Goal: Contribute content

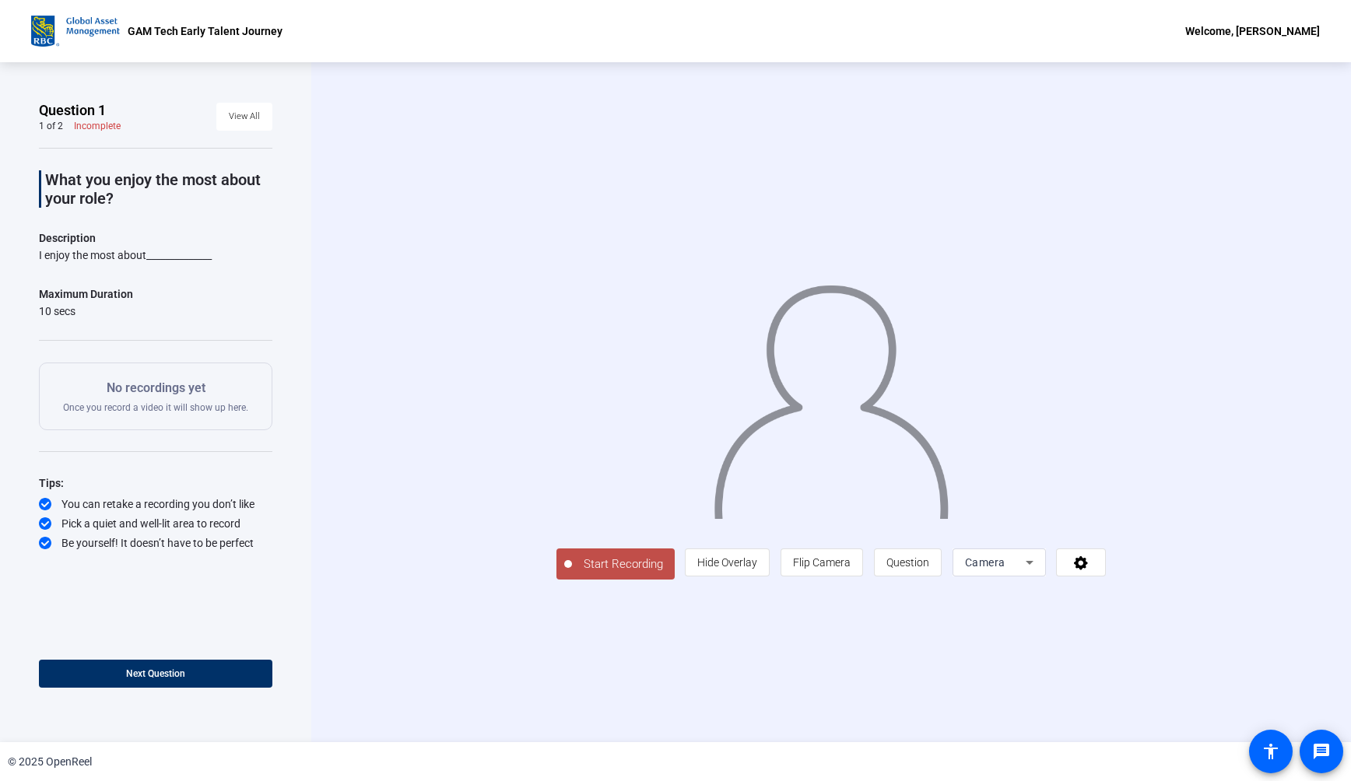
click at [633, 564] on span "Start Recording" at bounding box center [623, 565] width 103 height 18
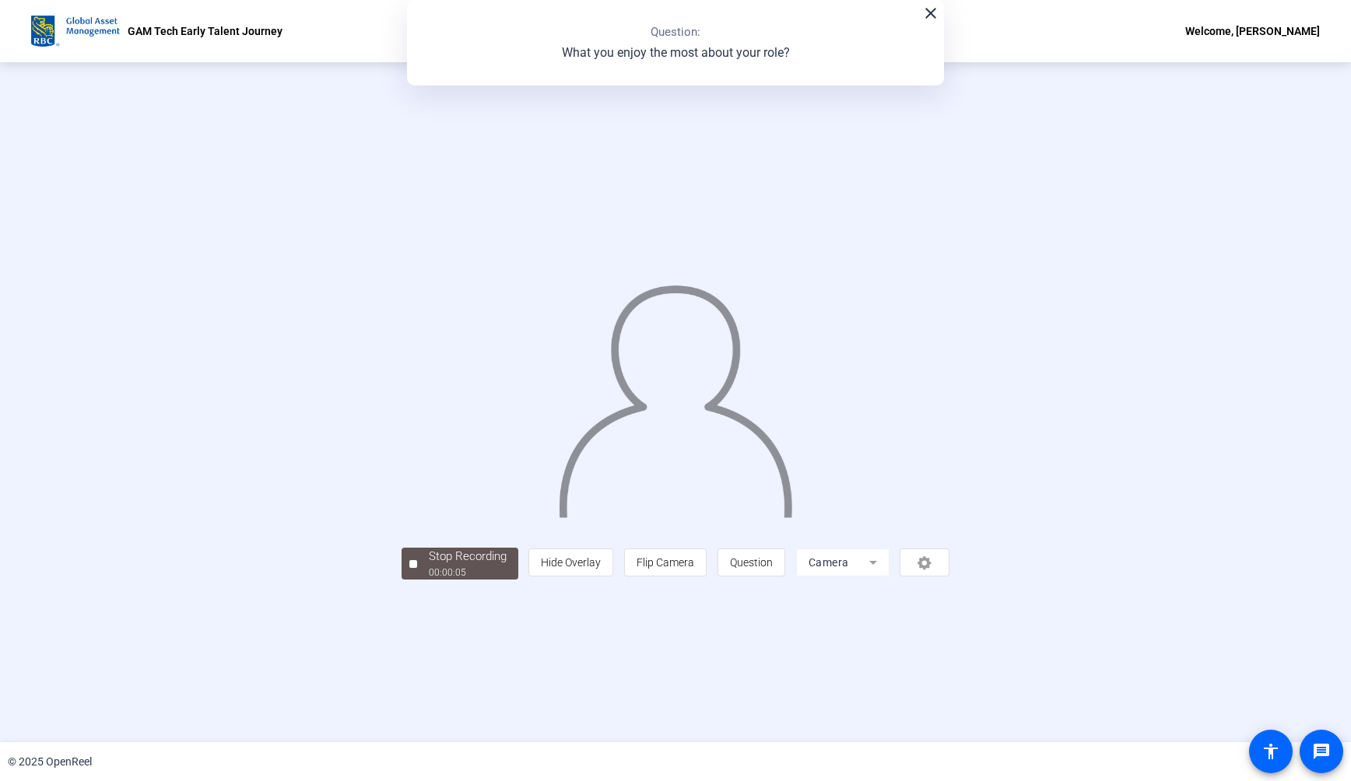
click at [431, 560] on div "Stop Recording" at bounding box center [468, 557] width 78 height 18
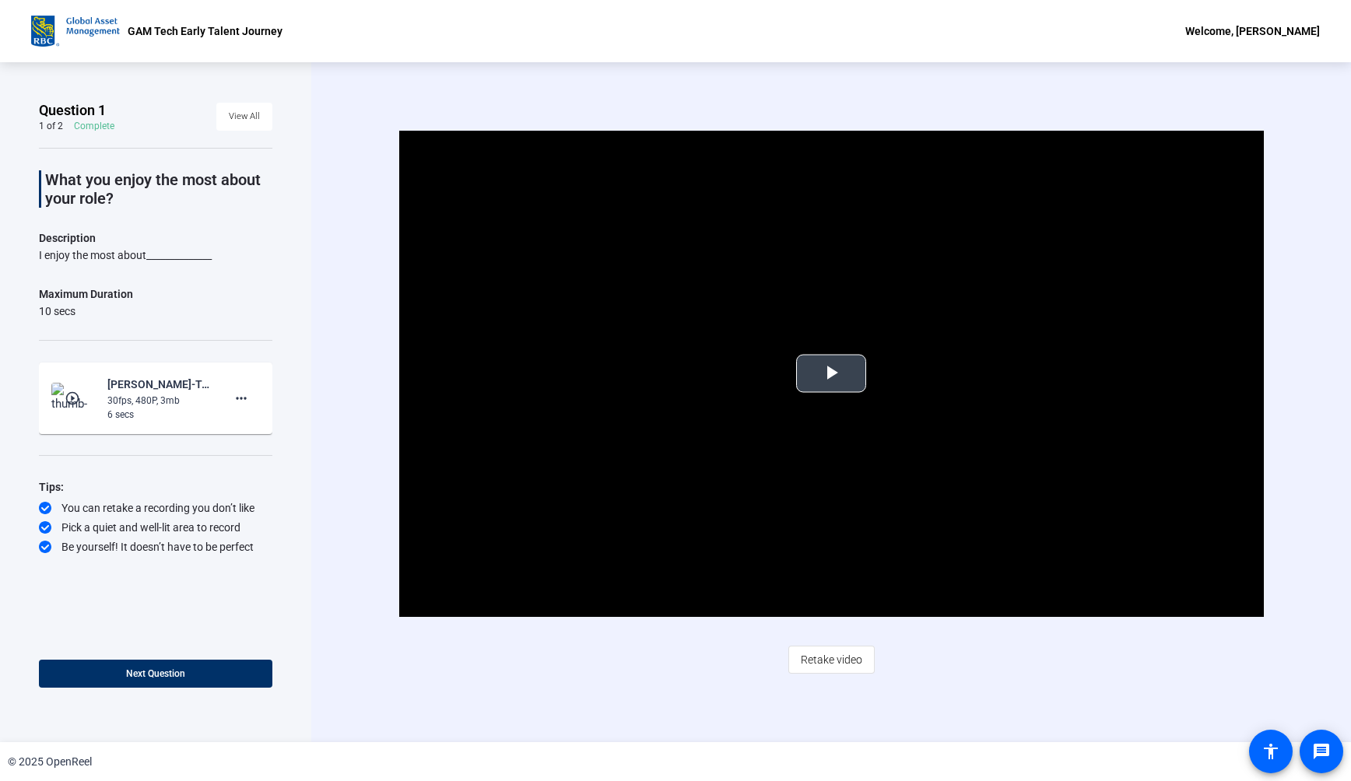
click at [831, 374] on span "Video Player" at bounding box center [831, 374] width 0 height 0
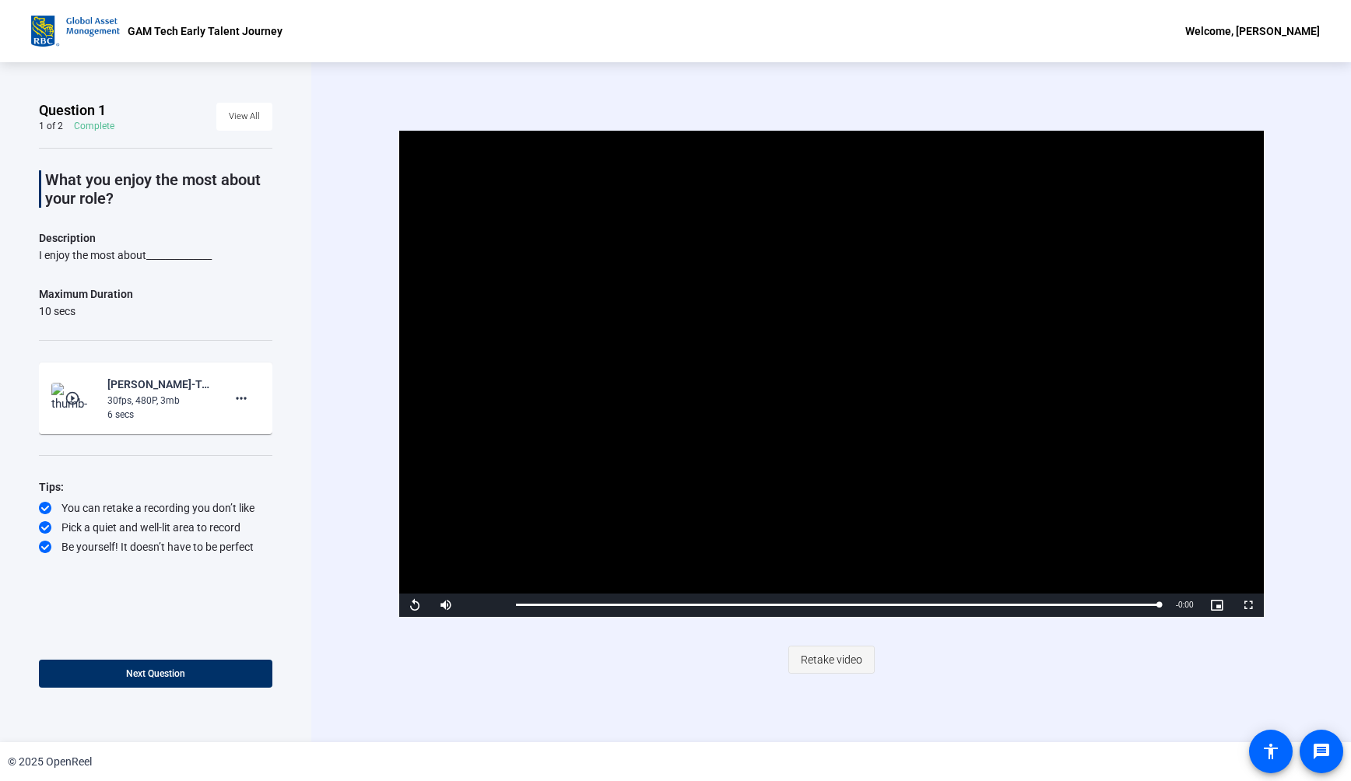
click at [827, 662] on span "Retake video" at bounding box center [831, 660] width 61 height 30
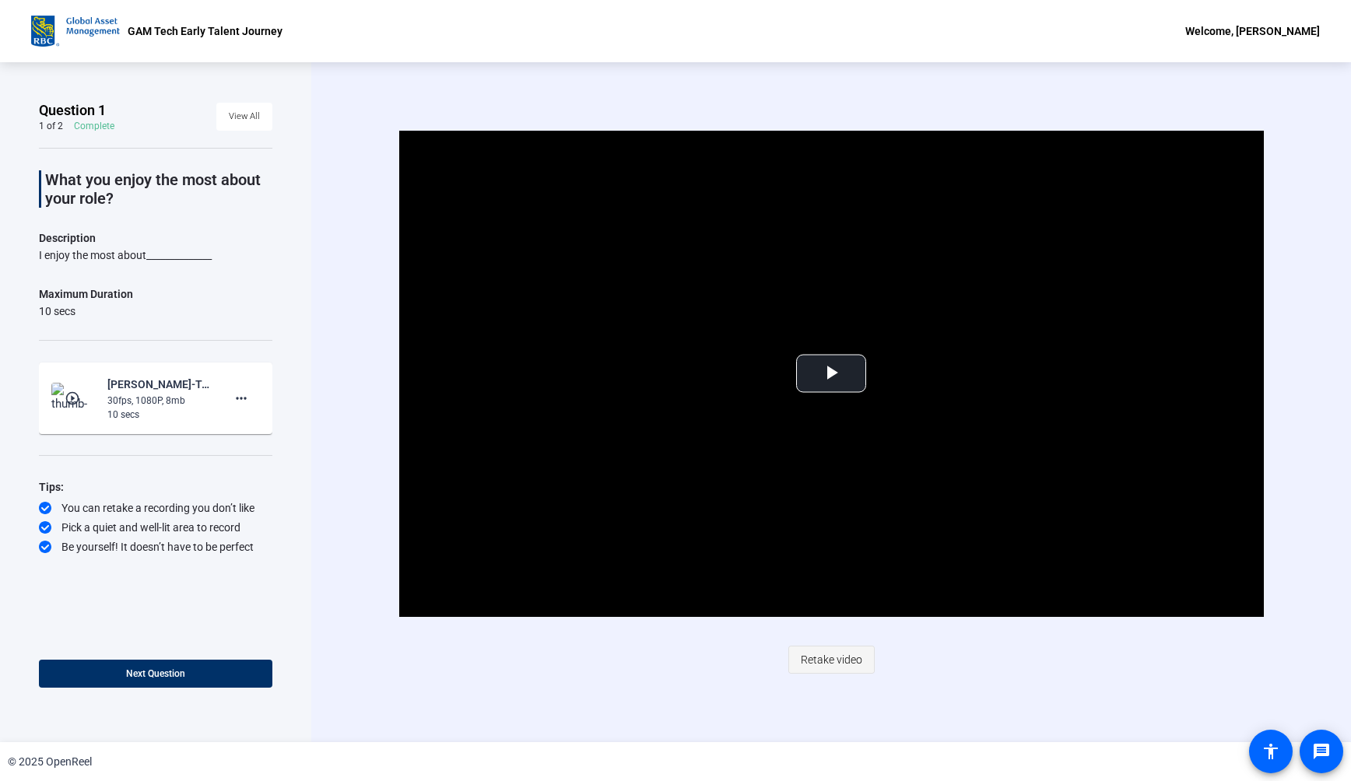
click at [835, 647] on span "Retake video" at bounding box center [831, 660] width 61 height 30
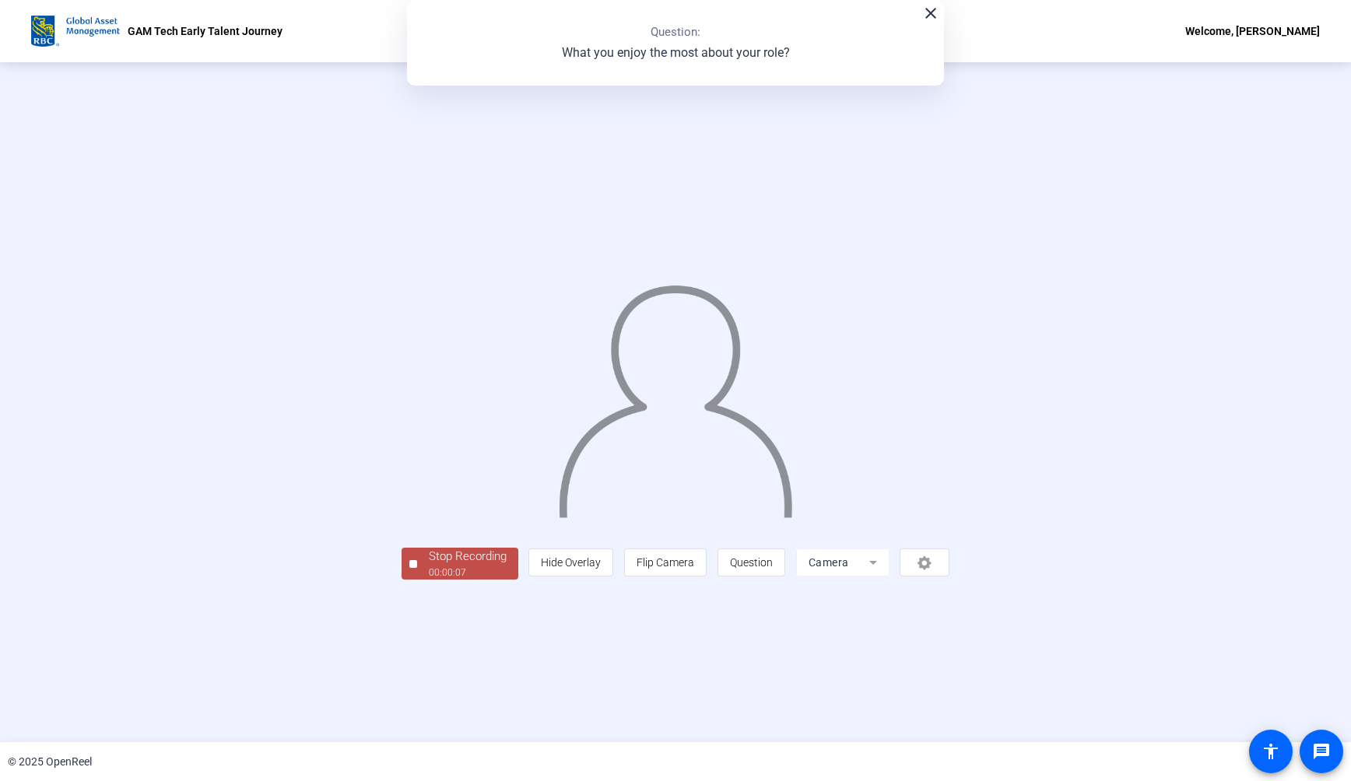
click at [429, 580] on div "00:00:07" at bounding box center [468, 573] width 78 height 14
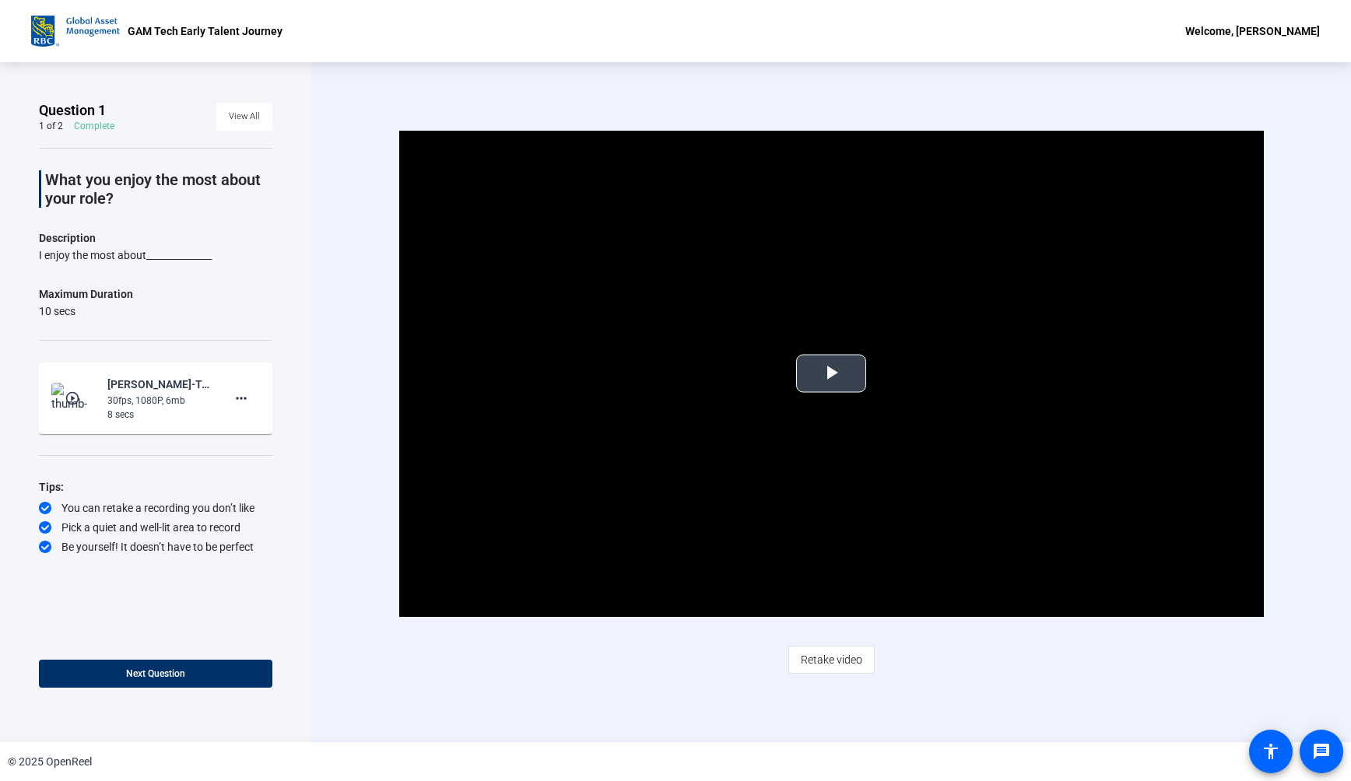
click at [846, 353] on video "Video Player" at bounding box center [831, 374] width 865 height 486
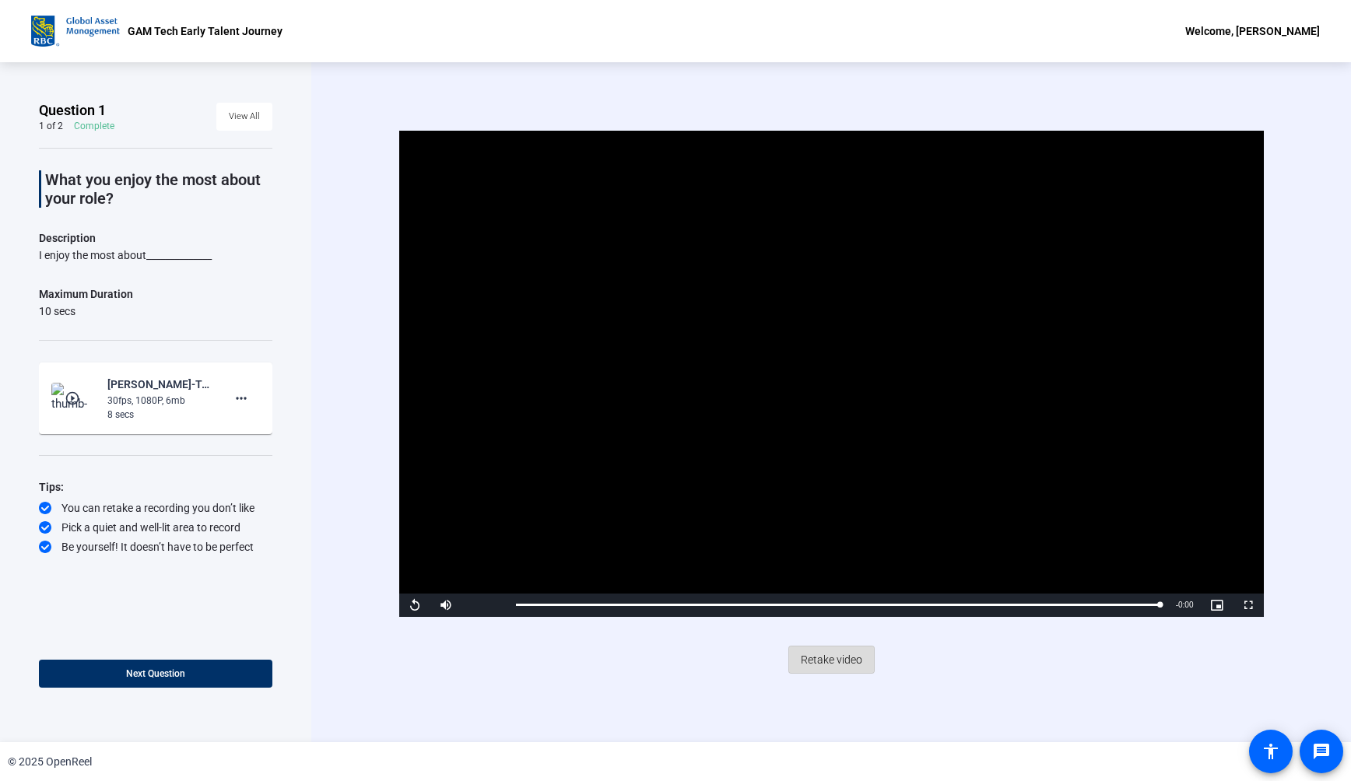
click at [831, 654] on span "Retake video" at bounding box center [831, 660] width 61 height 30
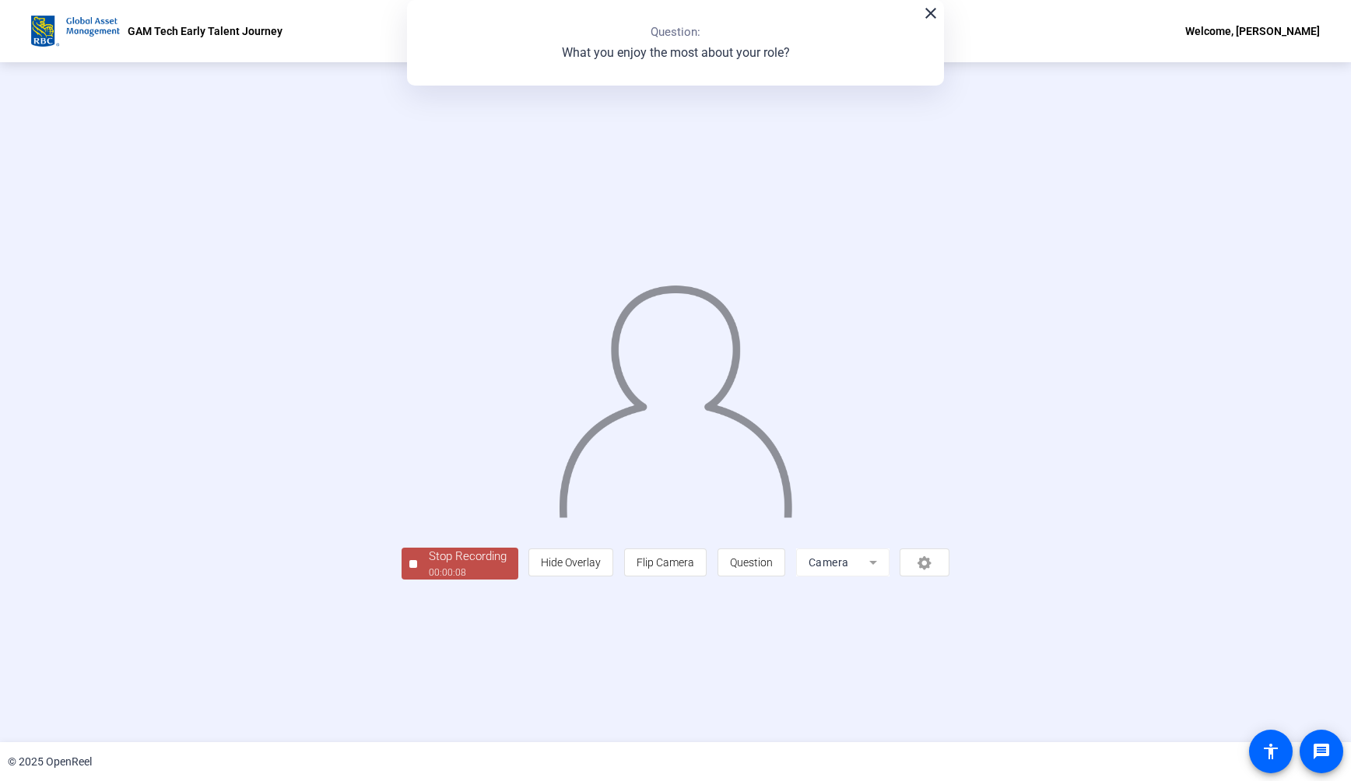
click at [417, 580] on span "Stop Recording 00:00:08" at bounding box center [467, 564] width 101 height 32
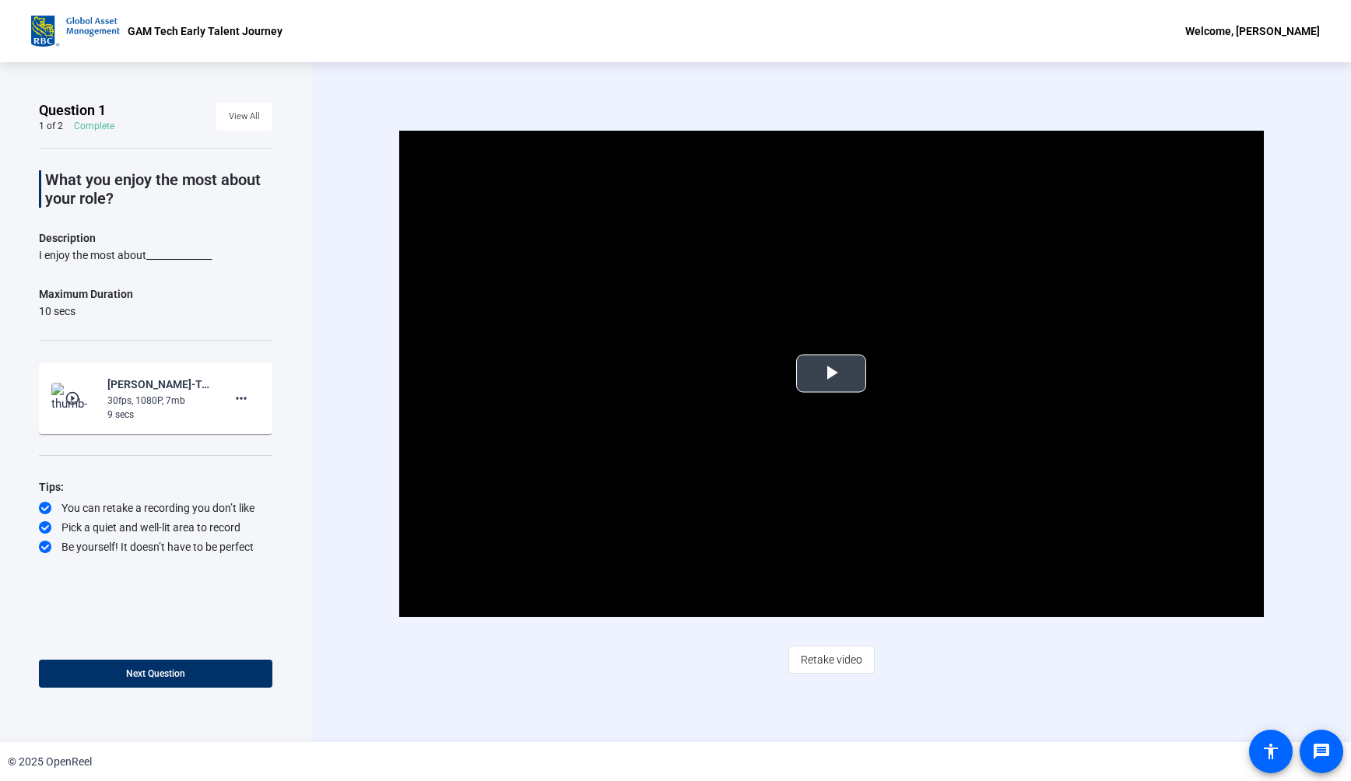
click at [892, 364] on video "Video Player" at bounding box center [831, 374] width 865 height 486
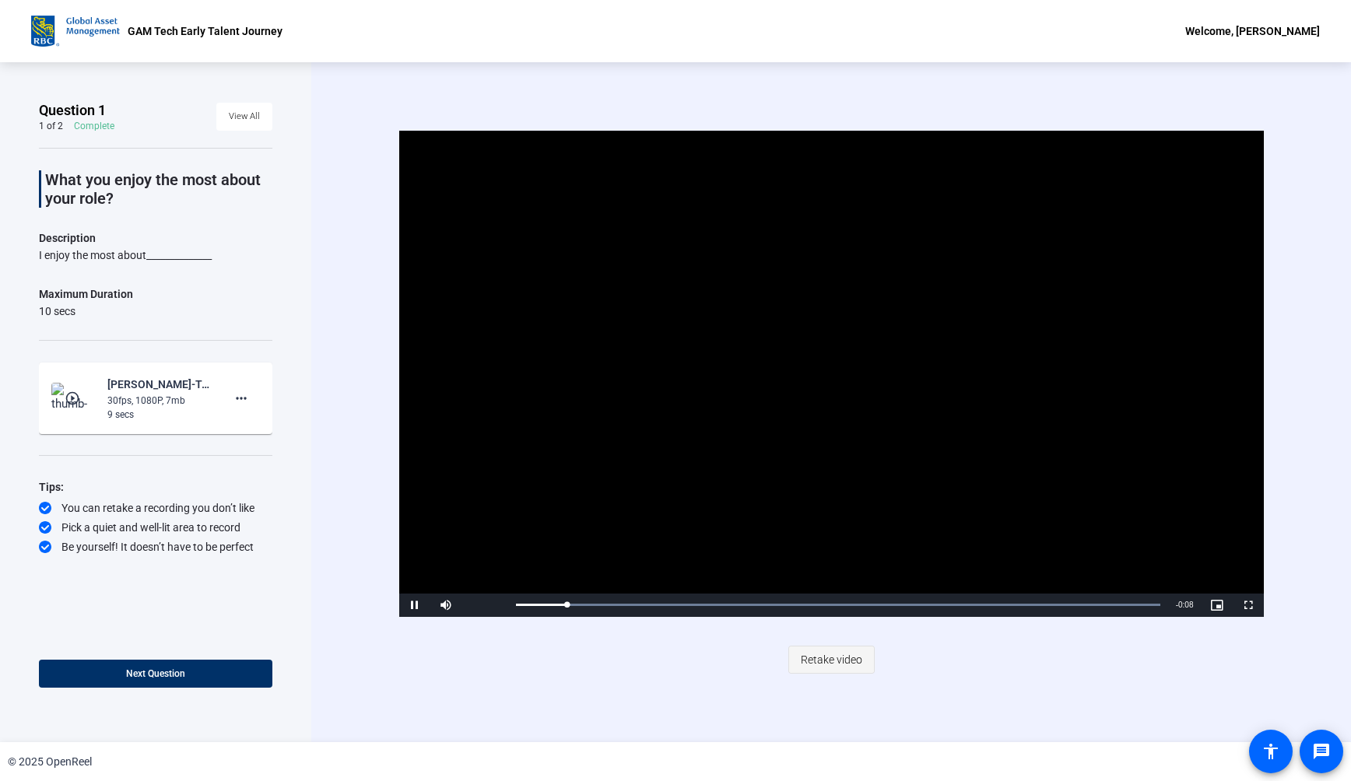
click at [831, 666] on span "Retake video" at bounding box center [831, 660] width 61 height 30
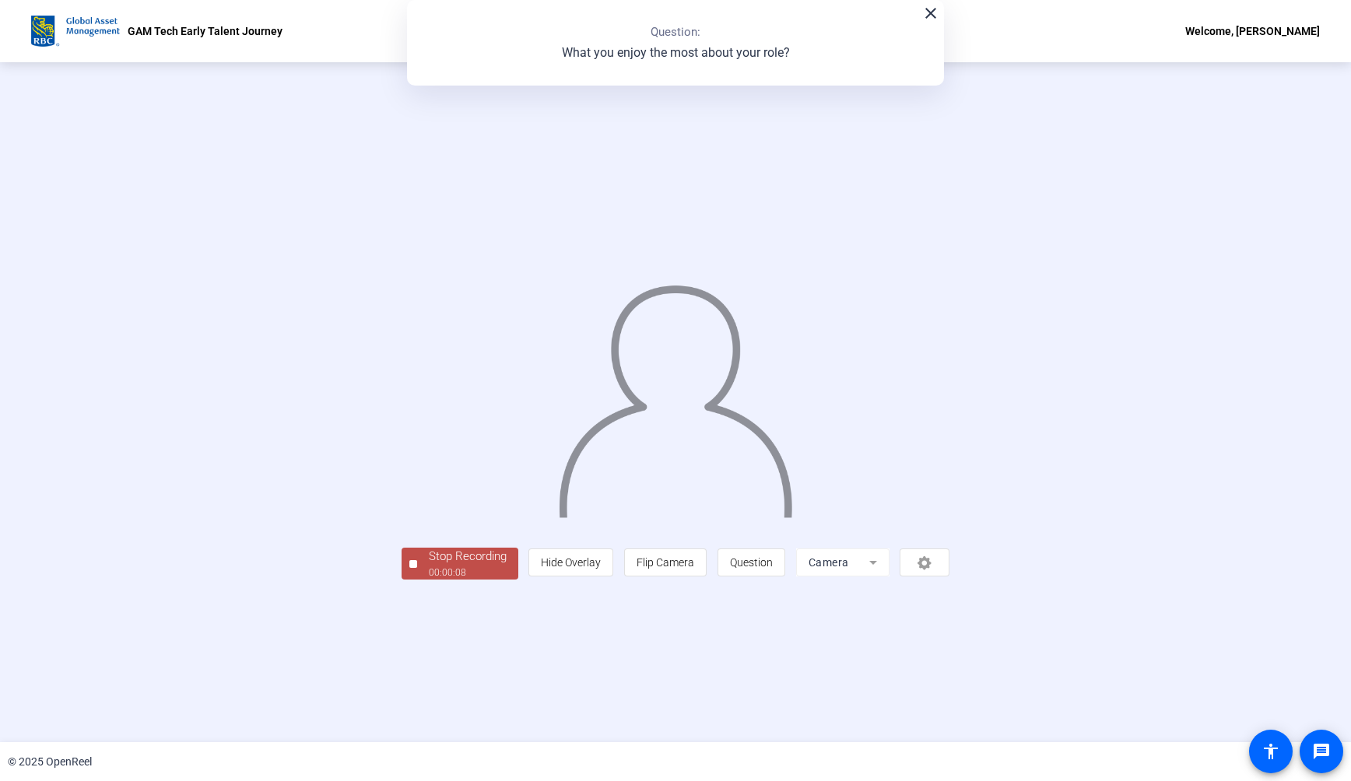
click at [429, 566] on div "Stop Recording" at bounding box center [468, 557] width 78 height 18
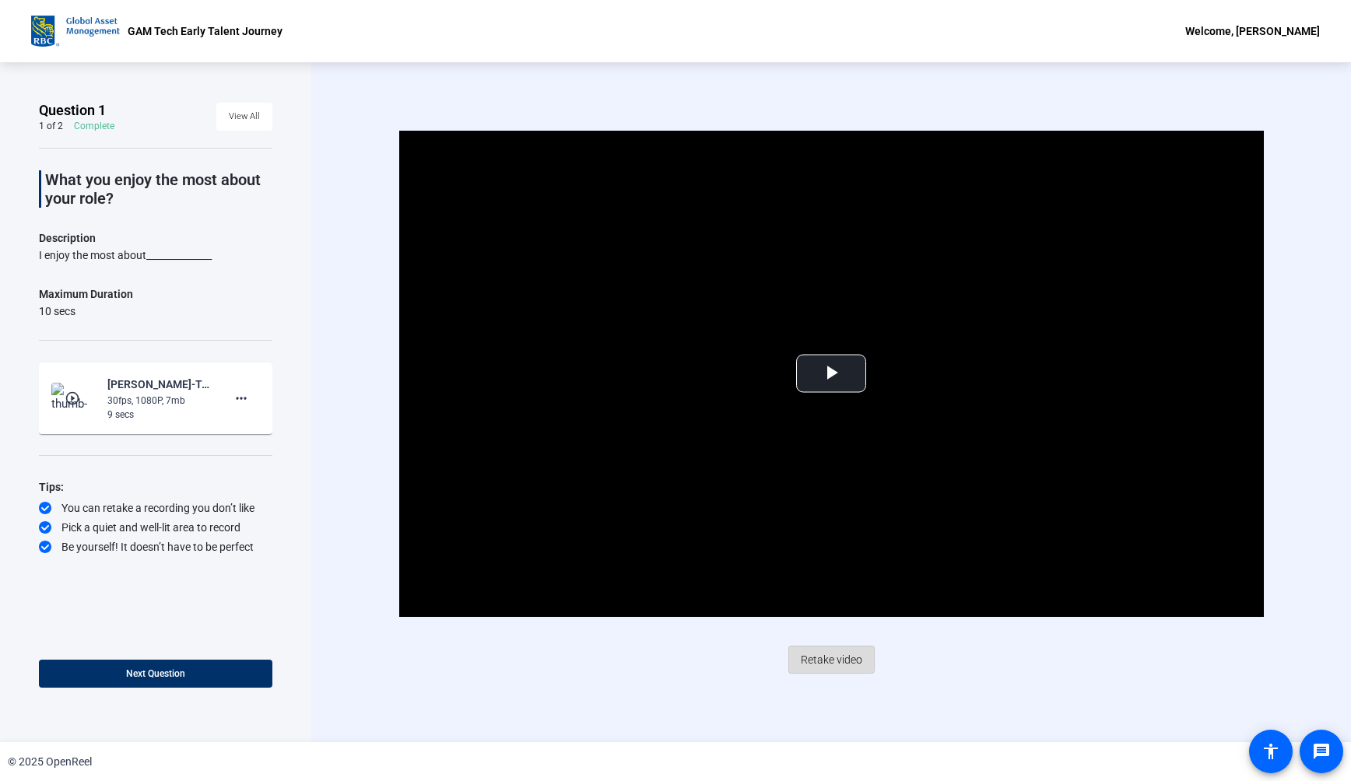
click at [807, 653] on span "Retake video" at bounding box center [831, 660] width 61 height 30
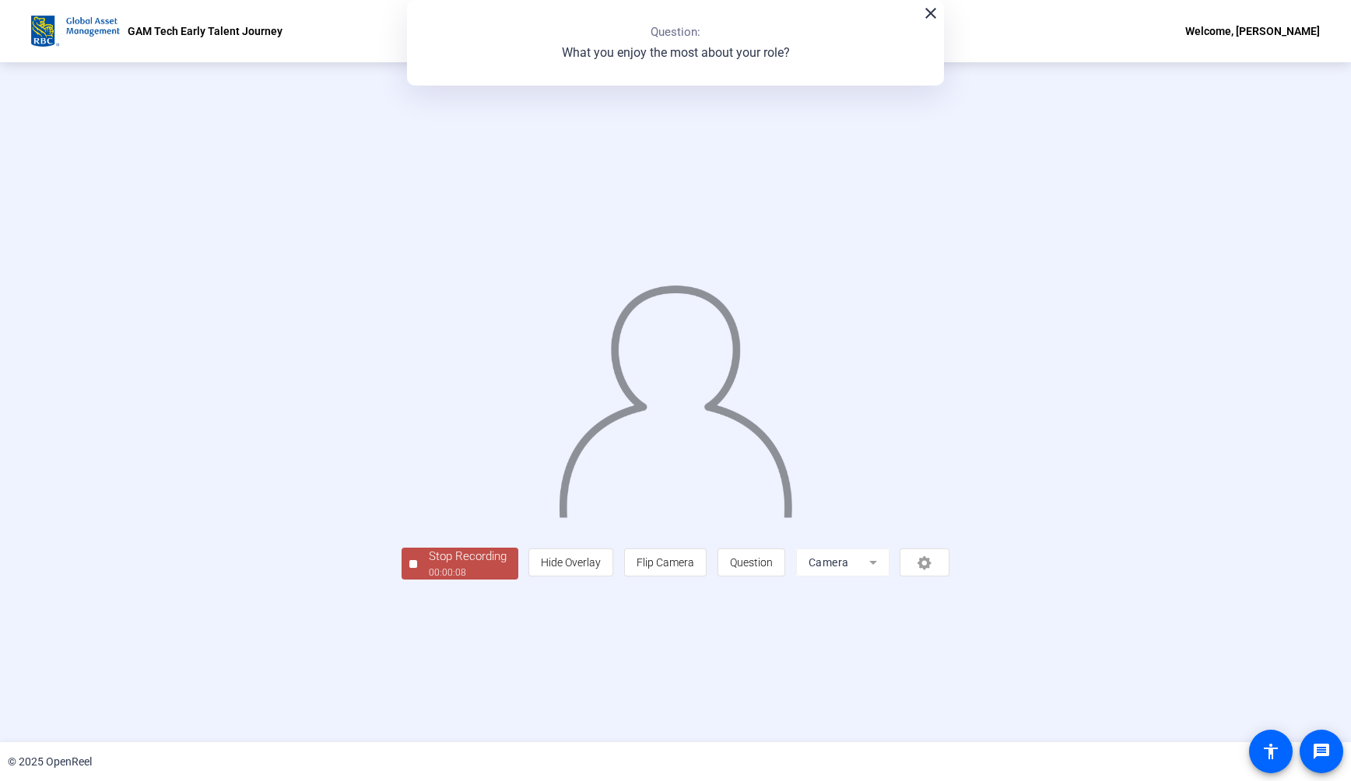
click at [429, 580] on div "00:00:08" at bounding box center [468, 573] width 78 height 14
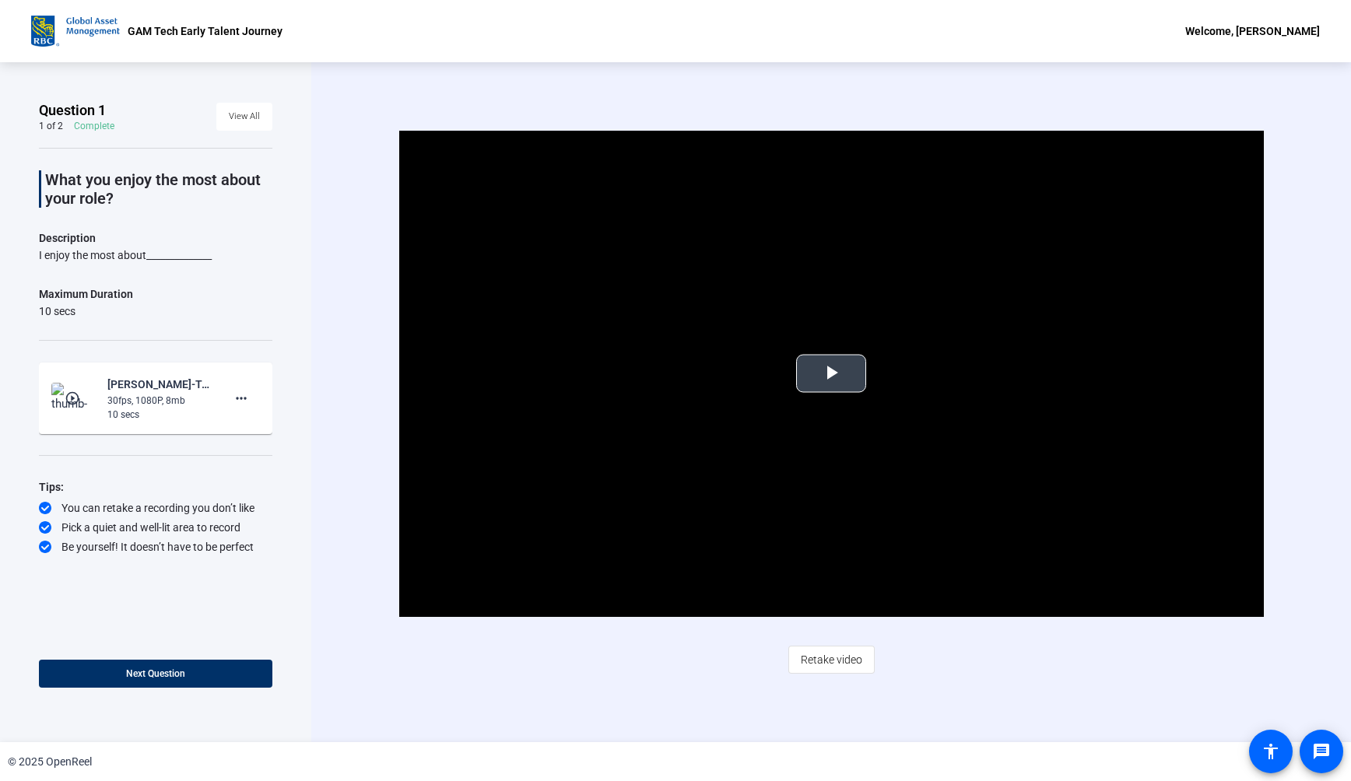
click at [800, 423] on video "Video Player" at bounding box center [831, 374] width 865 height 486
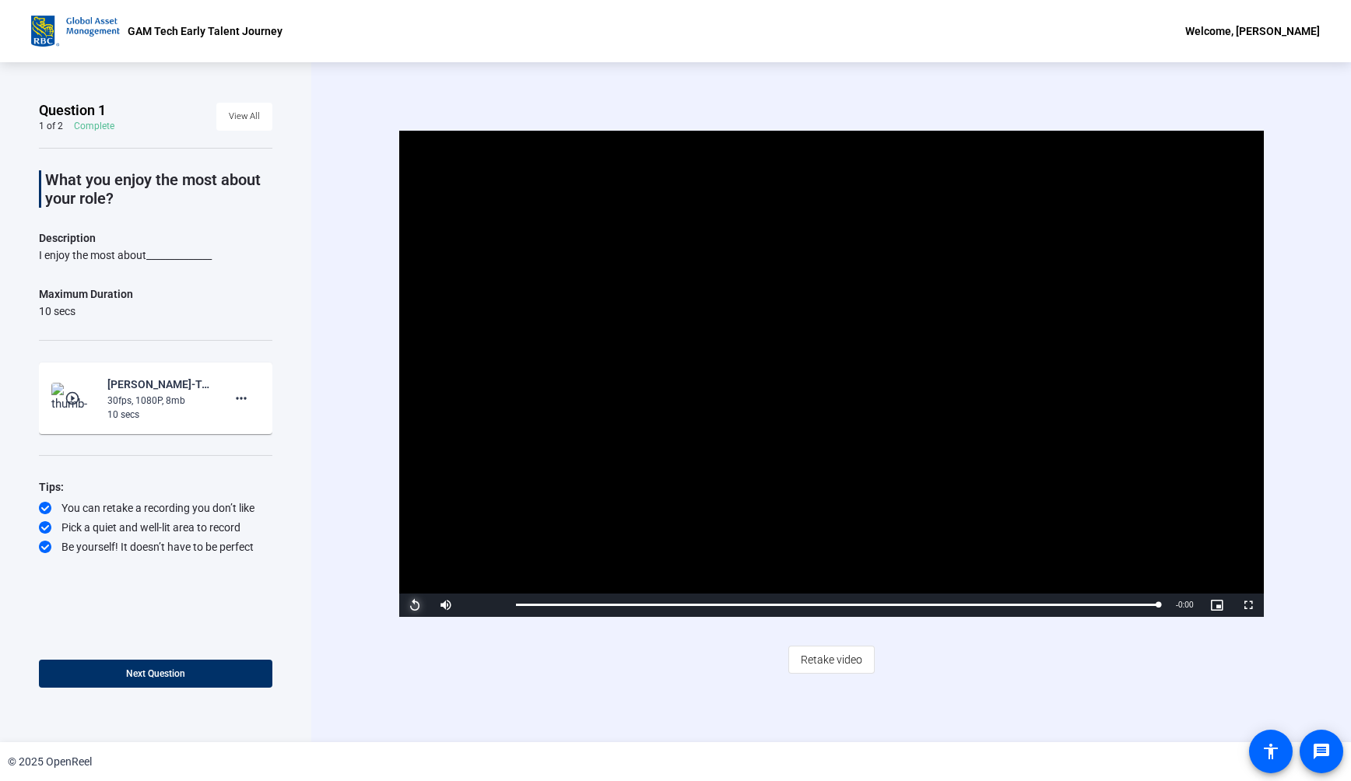
click at [417, 606] on span "Video Player" at bounding box center [414, 606] width 31 height 0
click at [409, 606] on span "Video Player" at bounding box center [414, 606] width 31 height 0
click at [413, 606] on span "Video Player" at bounding box center [414, 606] width 31 height 0
click at [831, 662] on span "Retake video" at bounding box center [831, 660] width 61 height 30
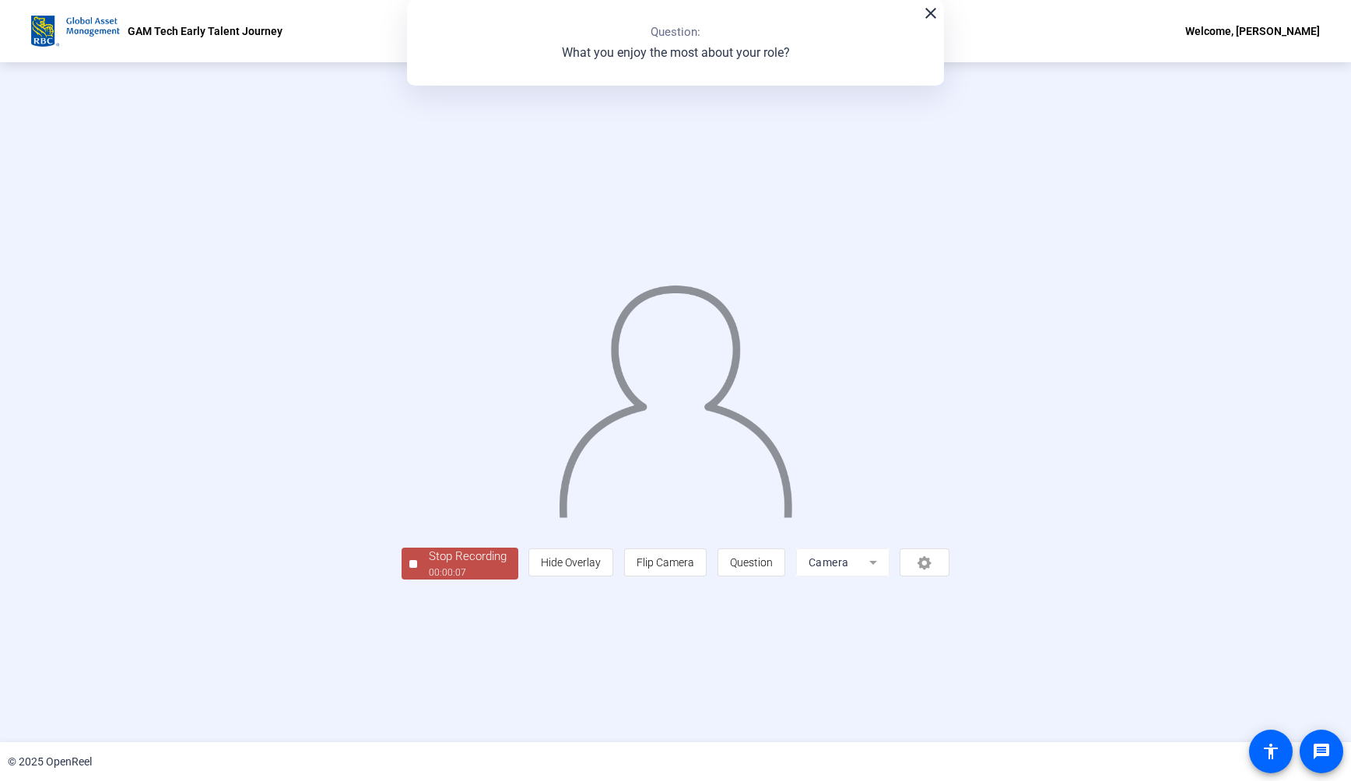
click at [429, 566] on div "Stop Recording" at bounding box center [468, 557] width 78 height 18
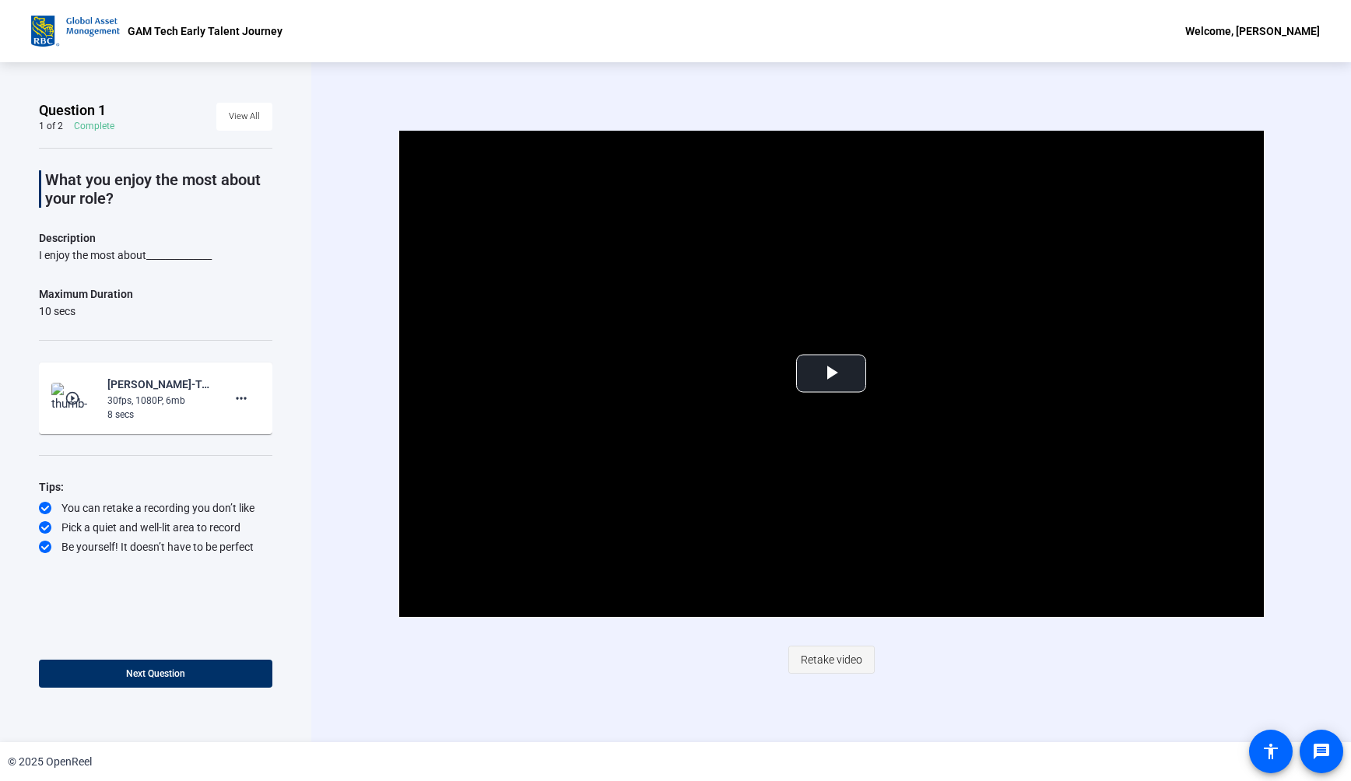
click at [832, 667] on span "Retake video" at bounding box center [831, 660] width 61 height 30
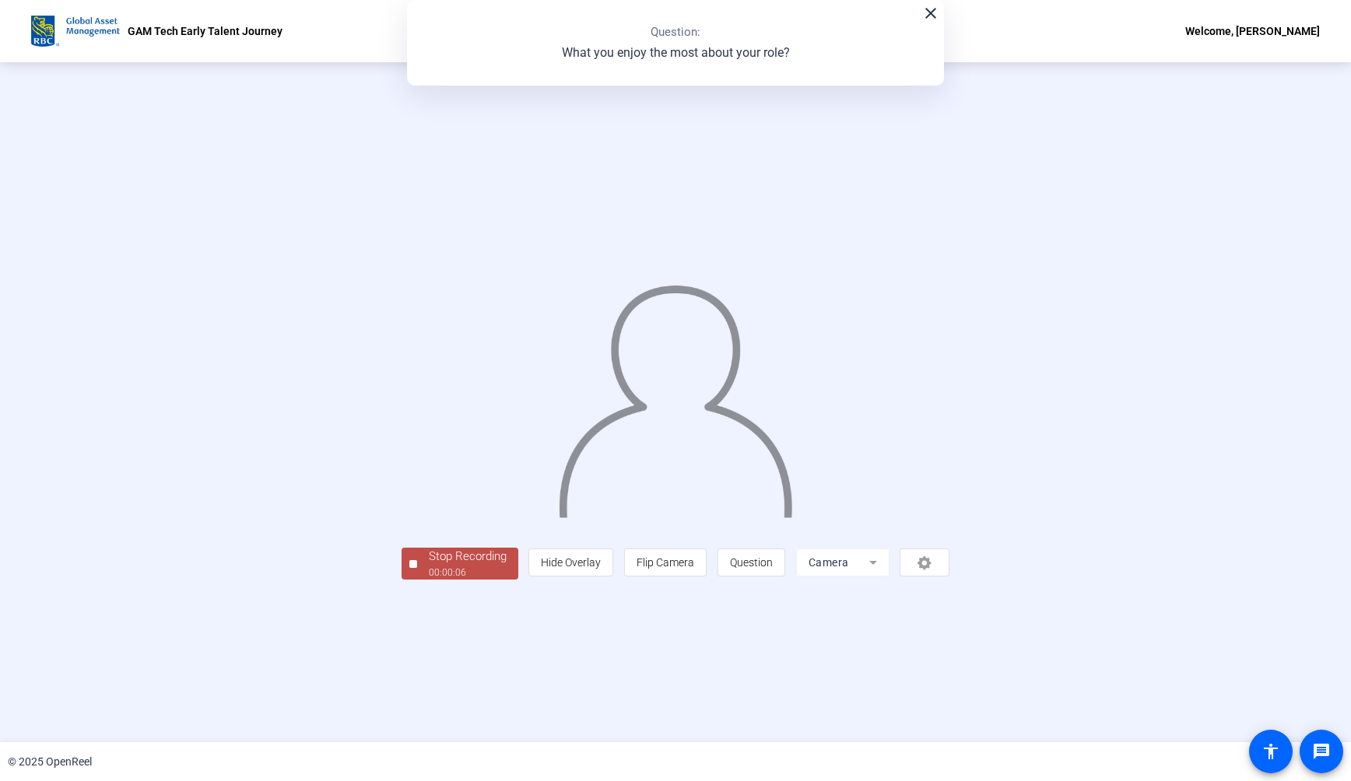
click at [429, 580] on div "00:00:06" at bounding box center [468, 573] width 78 height 14
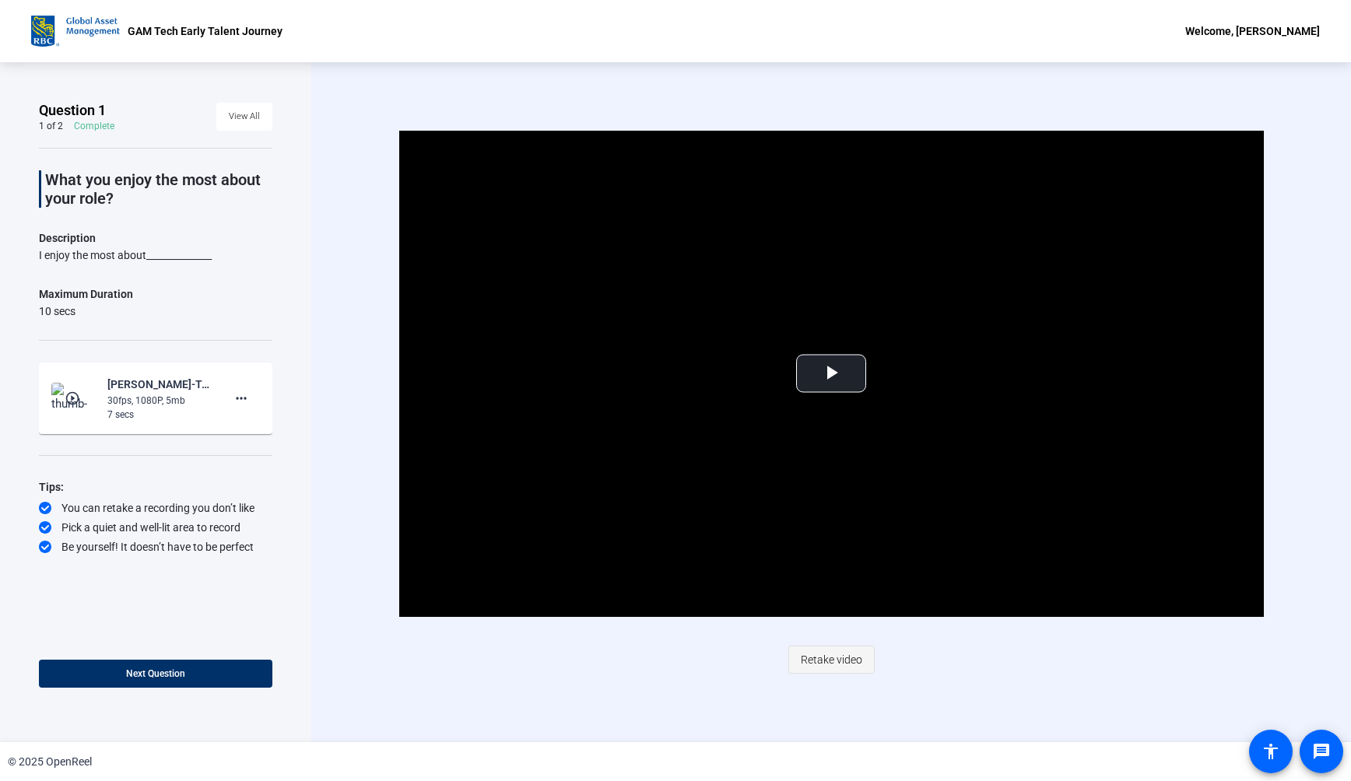
click at [828, 650] on span "Retake video" at bounding box center [831, 660] width 61 height 30
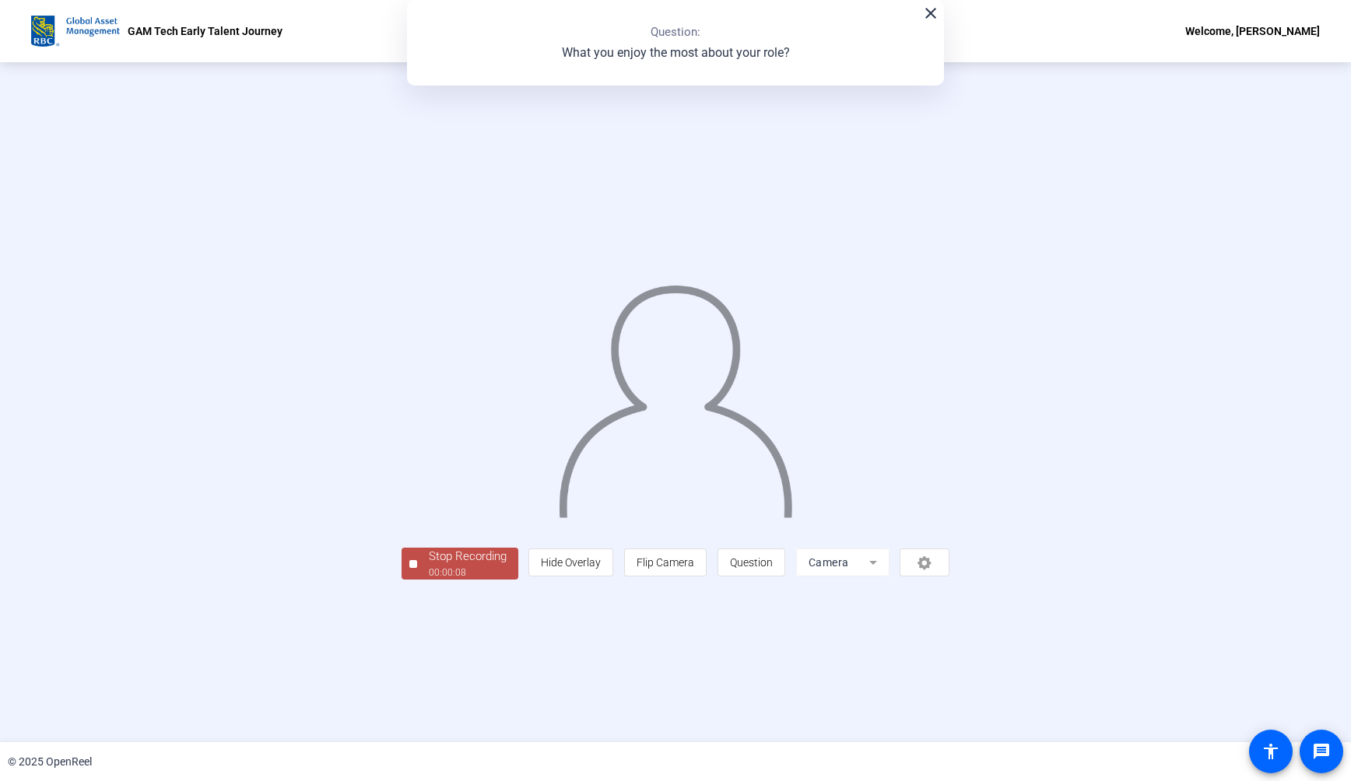
click at [402, 580] on div "Stop Recording 00:00:08 person Hide Overlay flip Flip Camera question_mark Ques…" at bounding box center [676, 563] width 549 height 34
click at [429, 580] on div "00:00:08" at bounding box center [468, 573] width 78 height 14
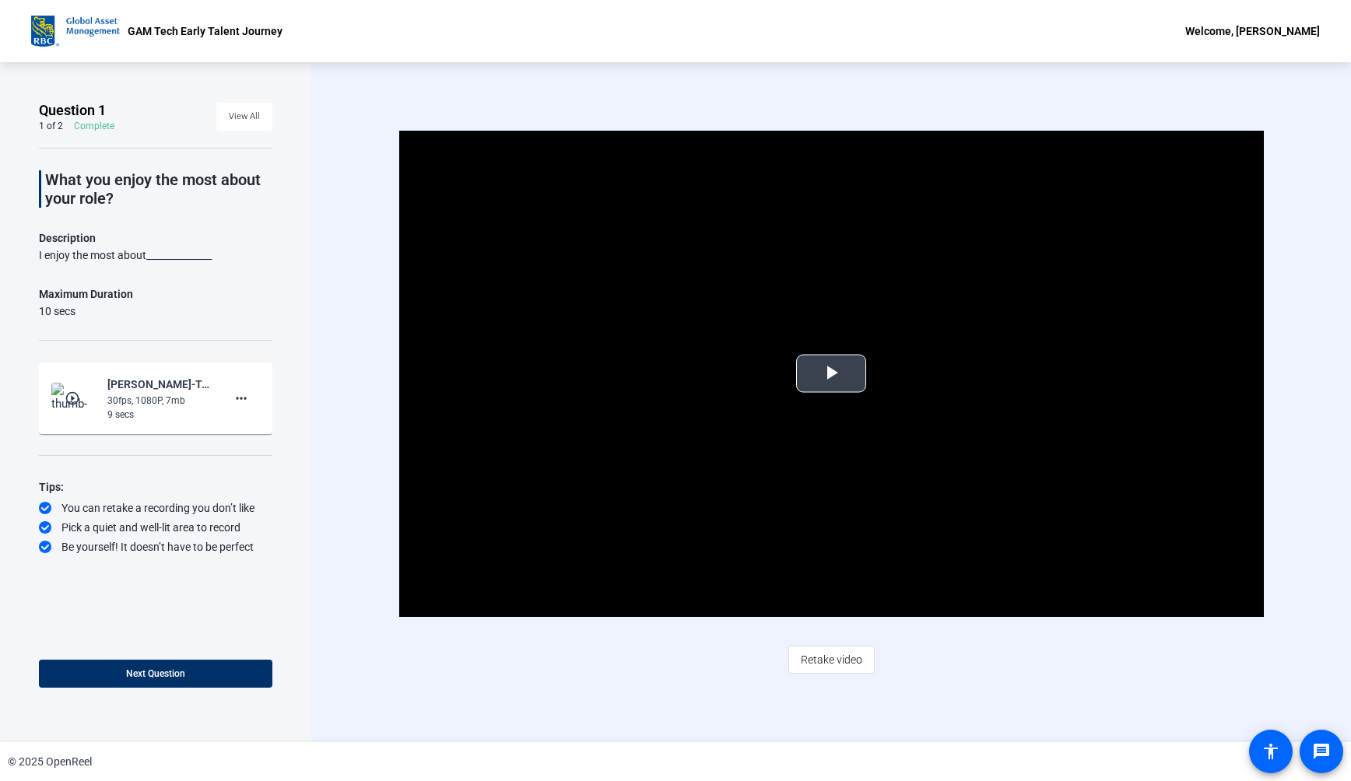
click at [889, 405] on video "Video Player" at bounding box center [831, 374] width 865 height 486
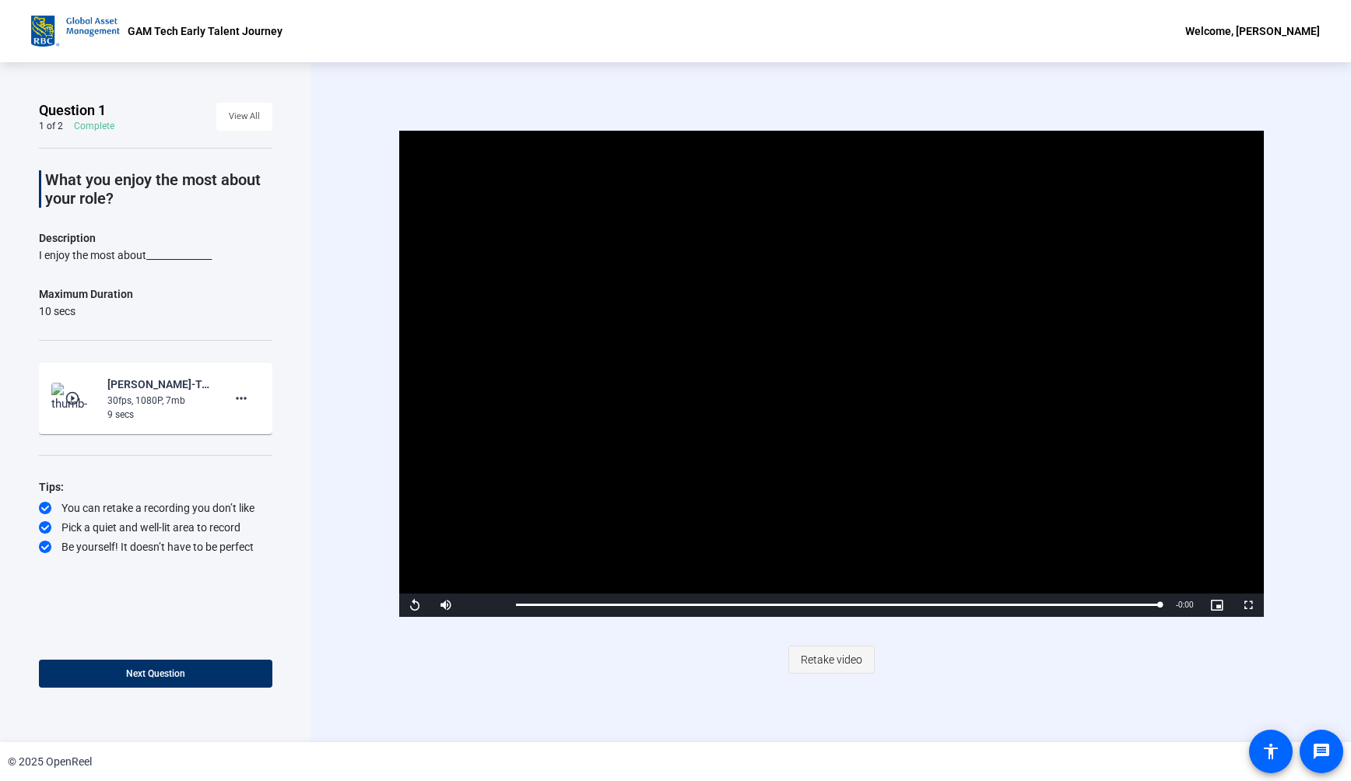
click at [832, 654] on span "Retake video" at bounding box center [831, 660] width 61 height 30
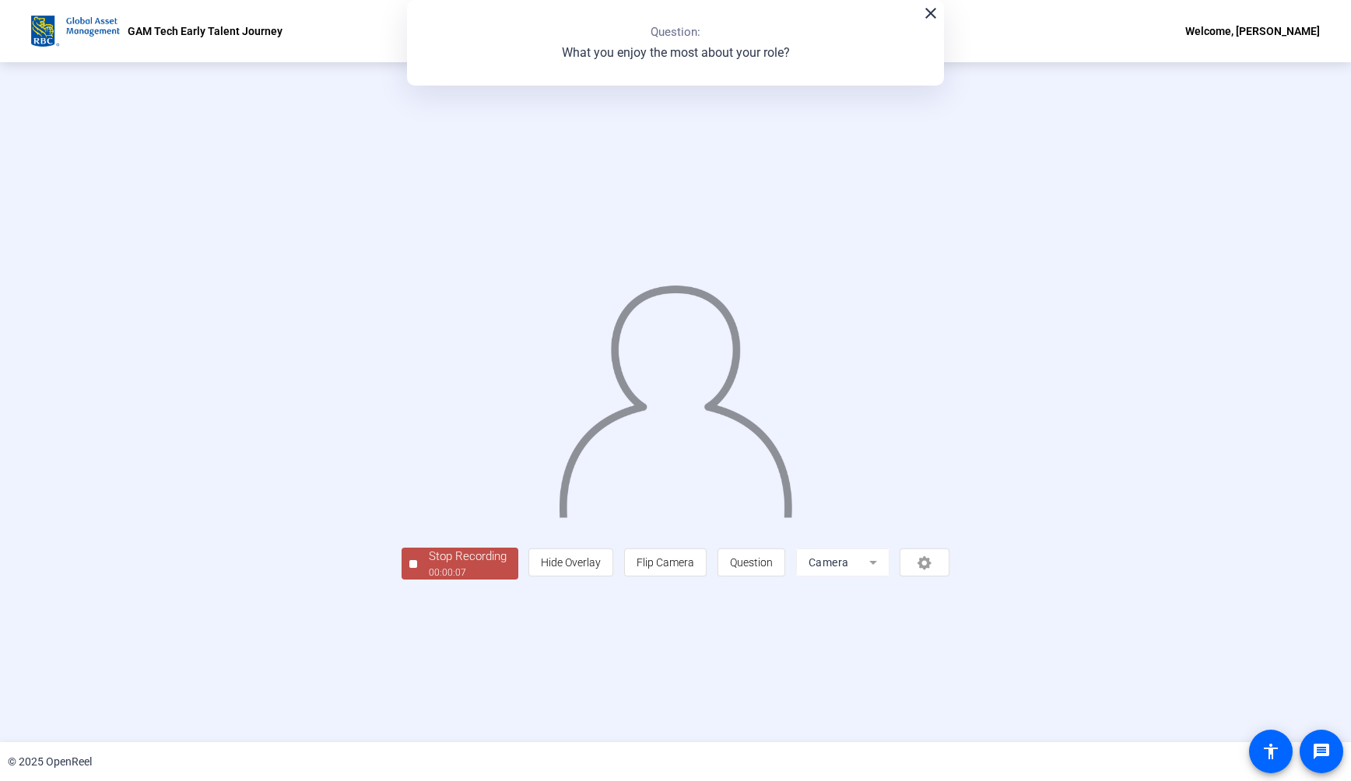
click at [429, 566] on div "Stop Recording" at bounding box center [468, 557] width 78 height 18
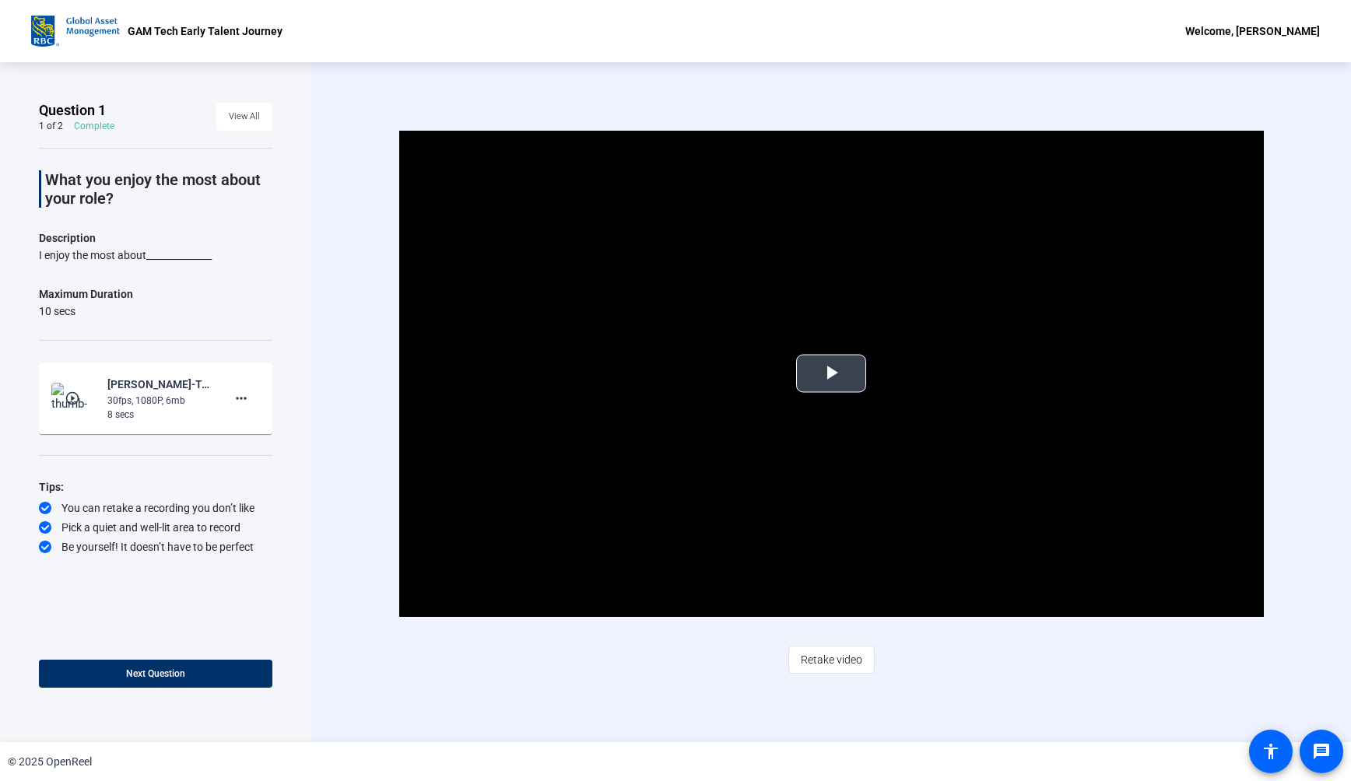
click at [876, 382] on video "Video Player" at bounding box center [831, 374] width 865 height 486
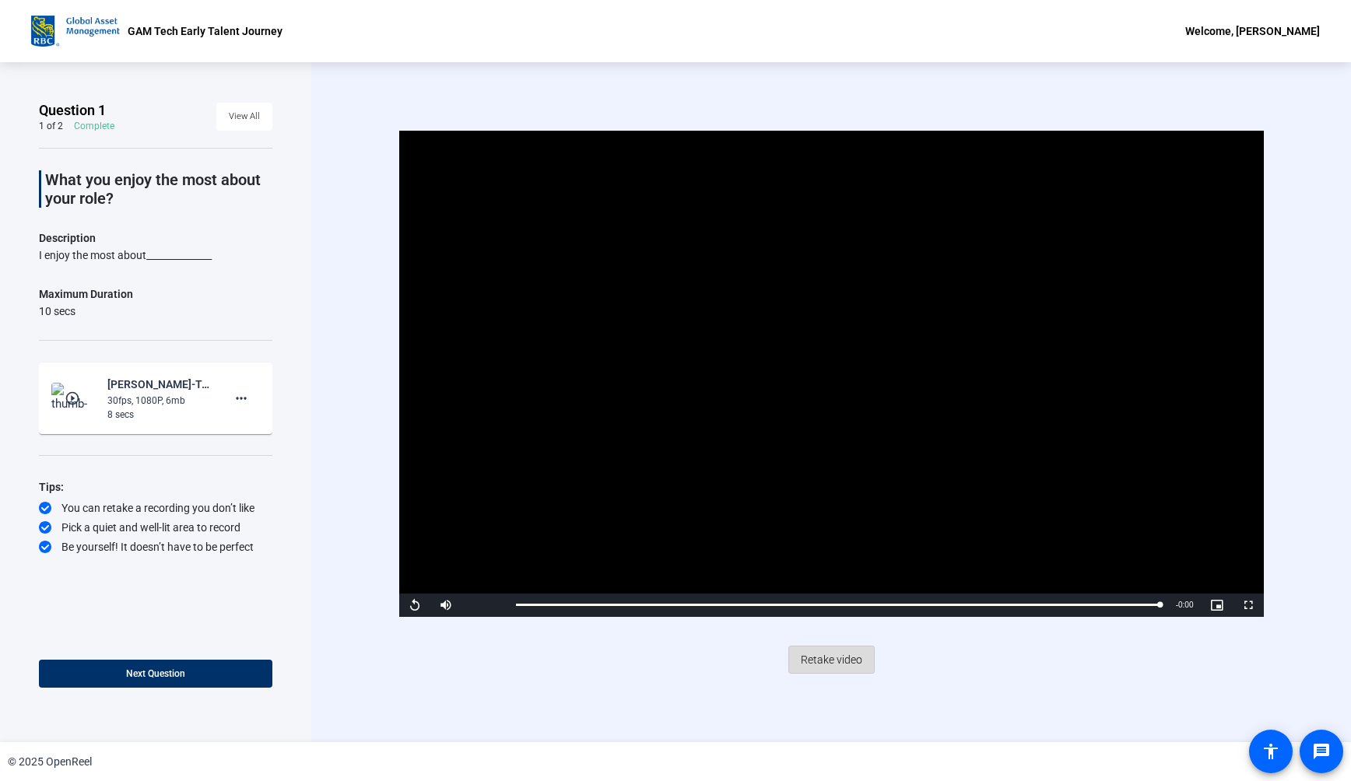
click at [837, 662] on span "Retake video" at bounding box center [831, 660] width 61 height 30
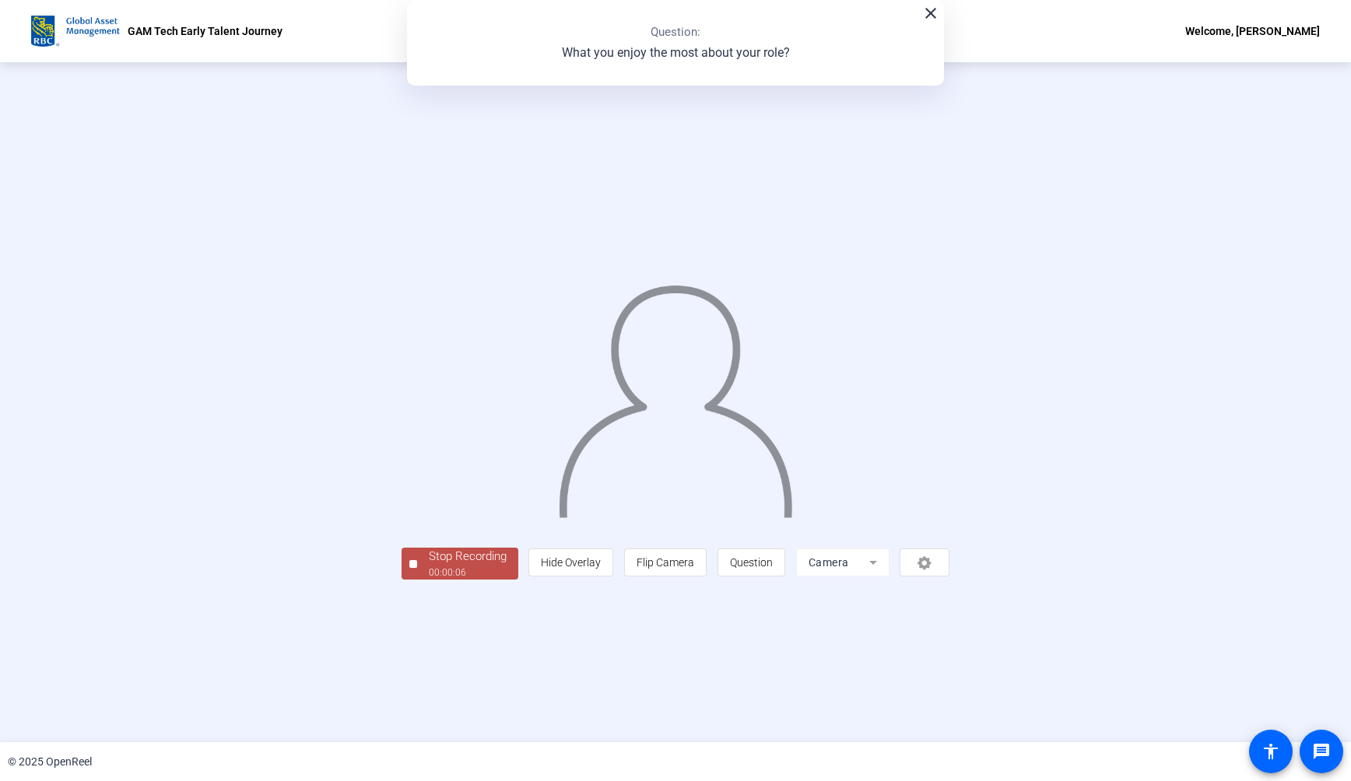
click at [429, 566] on div "Stop Recording" at bounding box center [468, 557] width 78 height 18
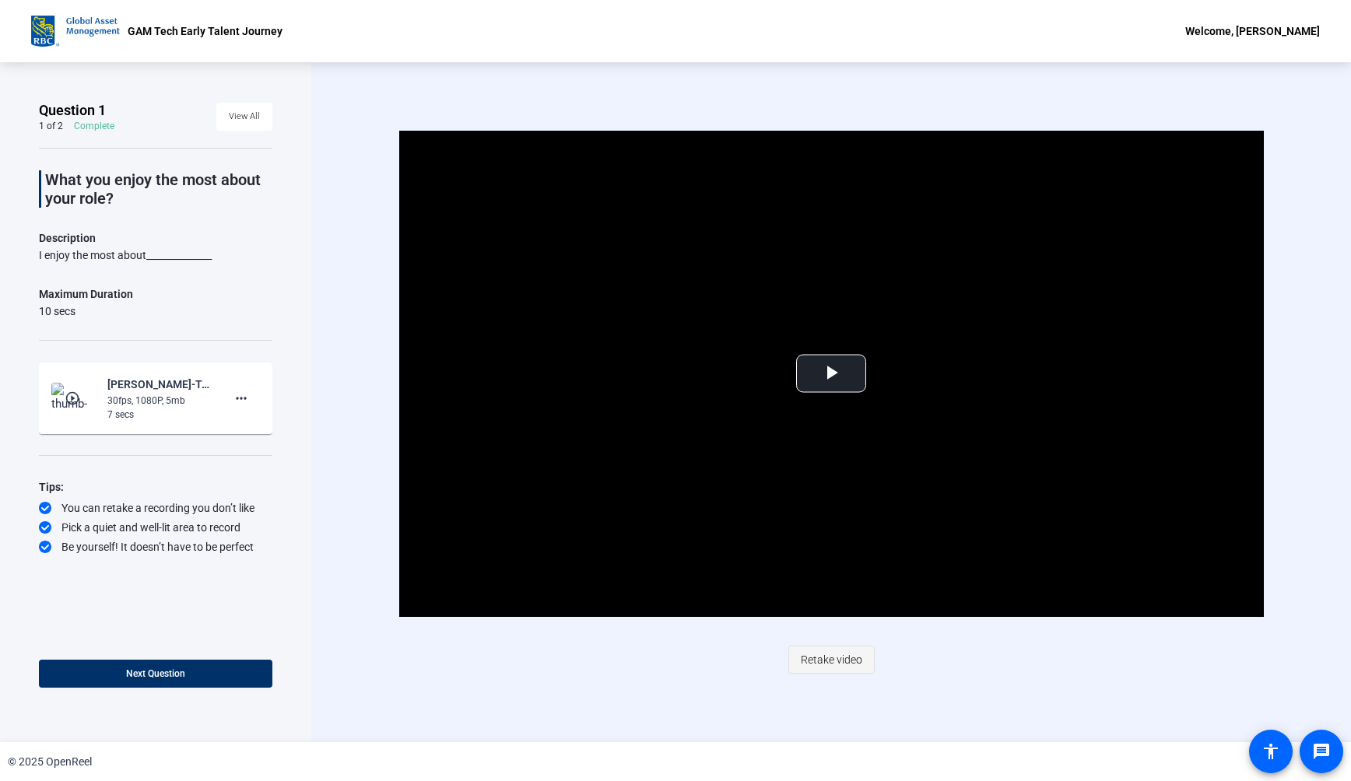
click at [855, 646] on span "Retake video" at bounding box center [831, 660] width 61 height 30
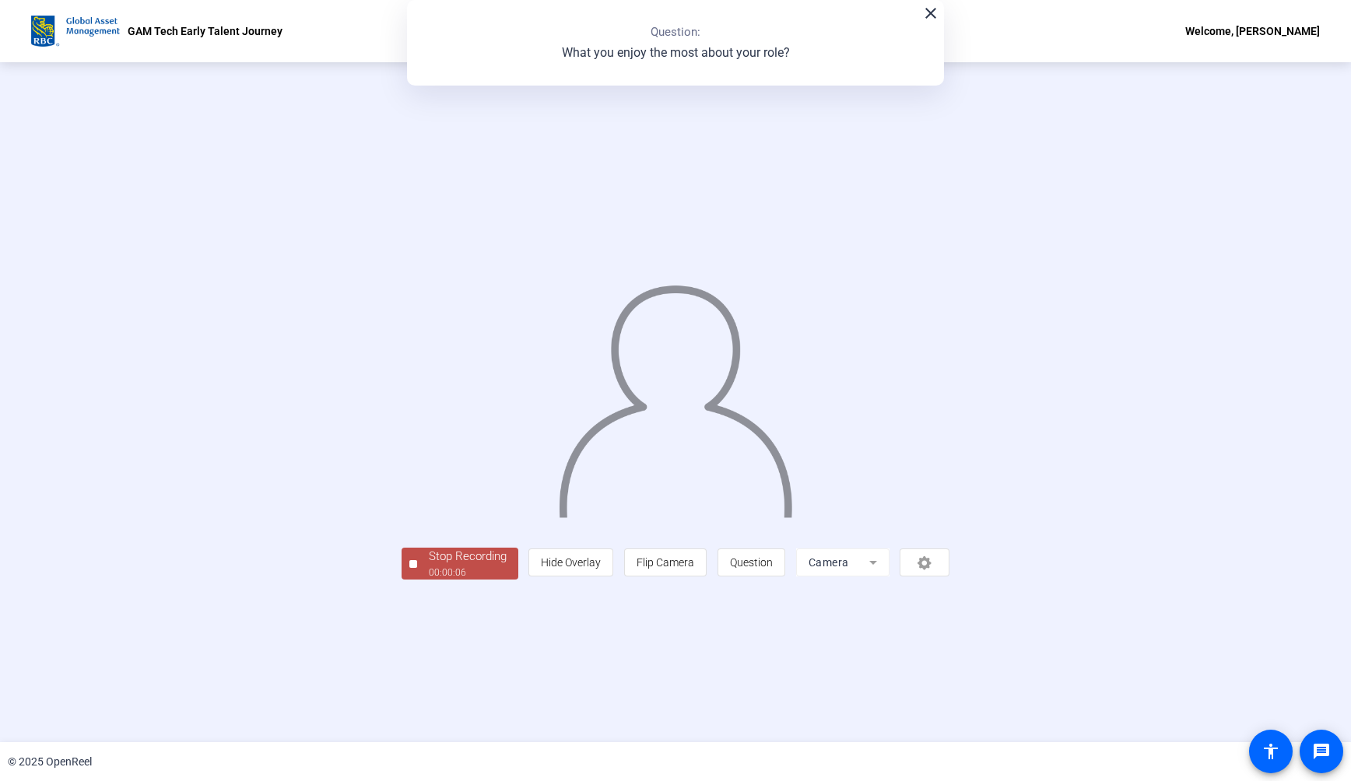
click at [429, 566] on div "Stop Recording" at bounding box center [468, 557] width 78 height 18
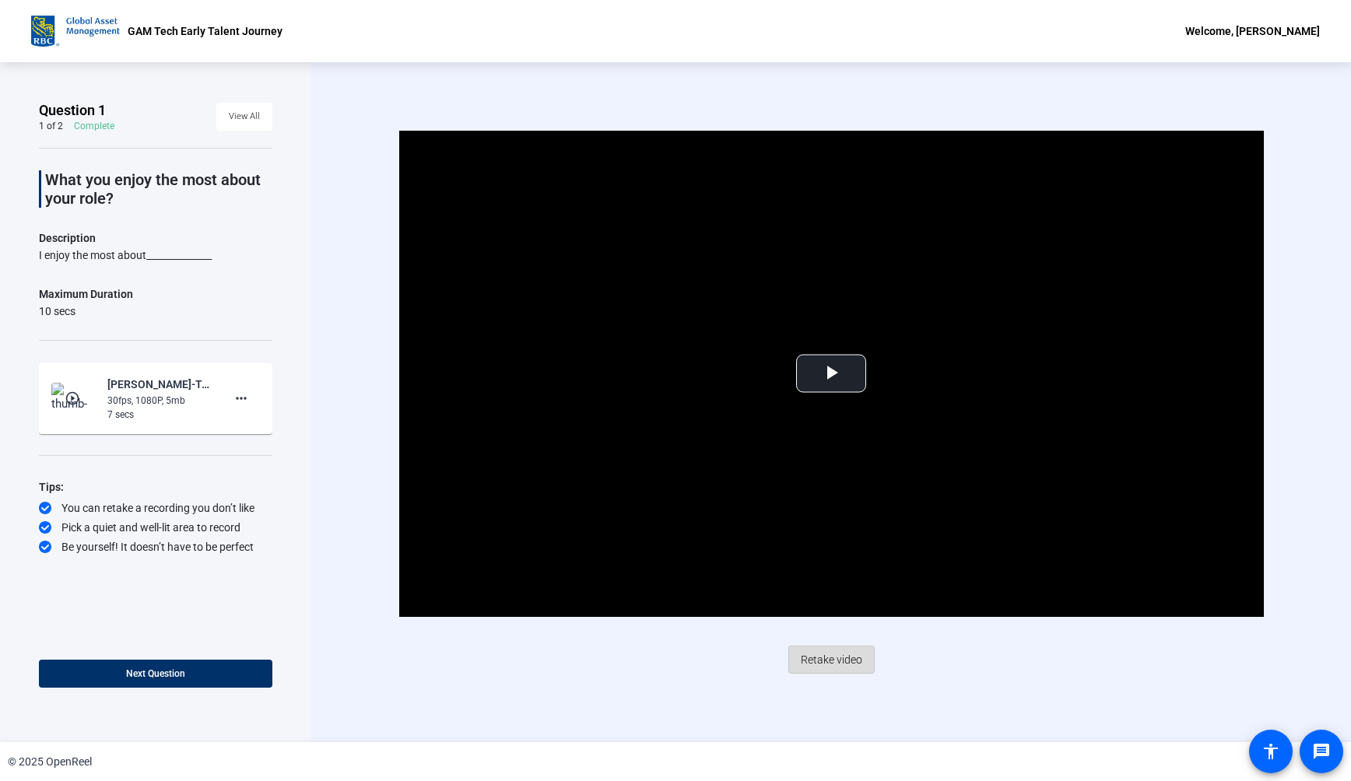
click at [806, 654] on span "Retake video" at bounding box center [831, 660] width 61 height 30
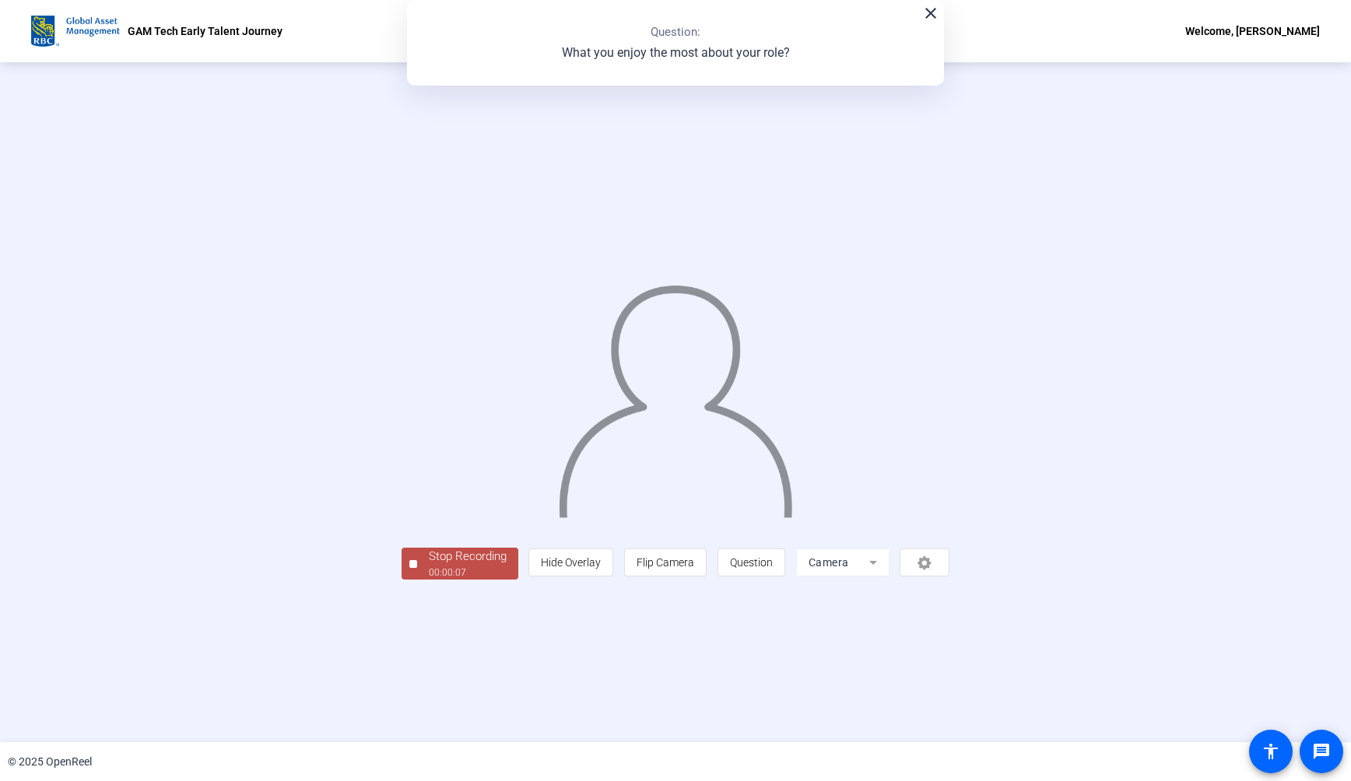
click at [429, 566] on div "Stop Recording" at bounding box center [468, 557] width 78 height 18
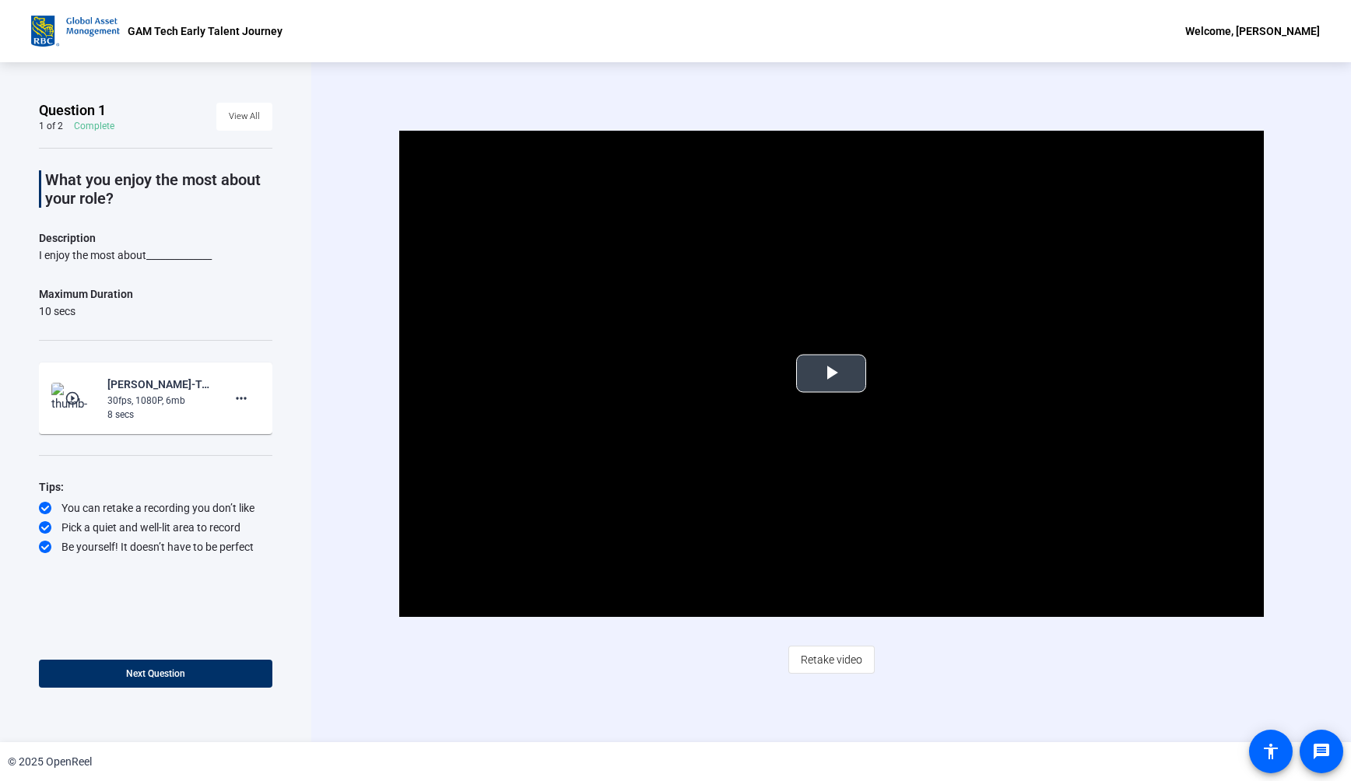
click at [795, 327] on video "Video Player" at bounding box center [831, 374] width 865 height 486
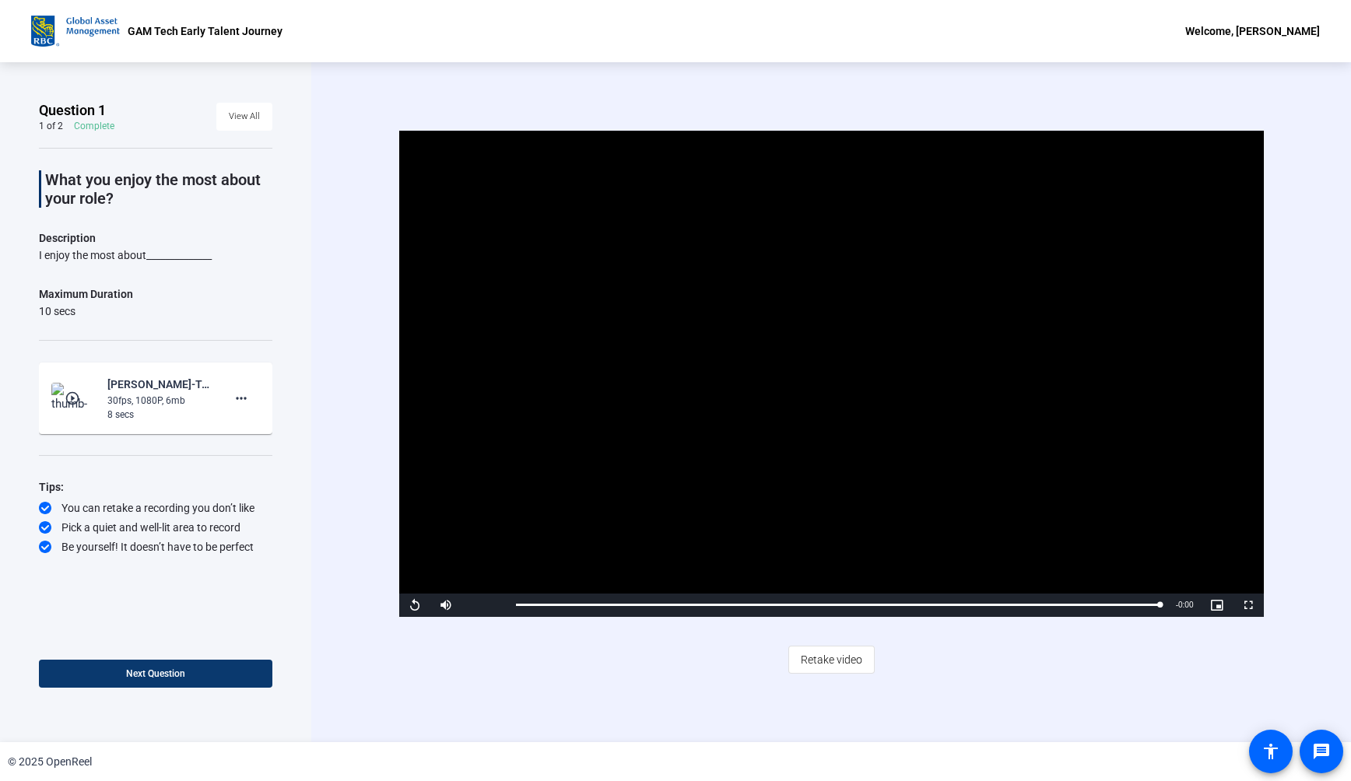
click at [164, 680] on span "Next Question" at bounding box center [155, 674] width 59 height 12
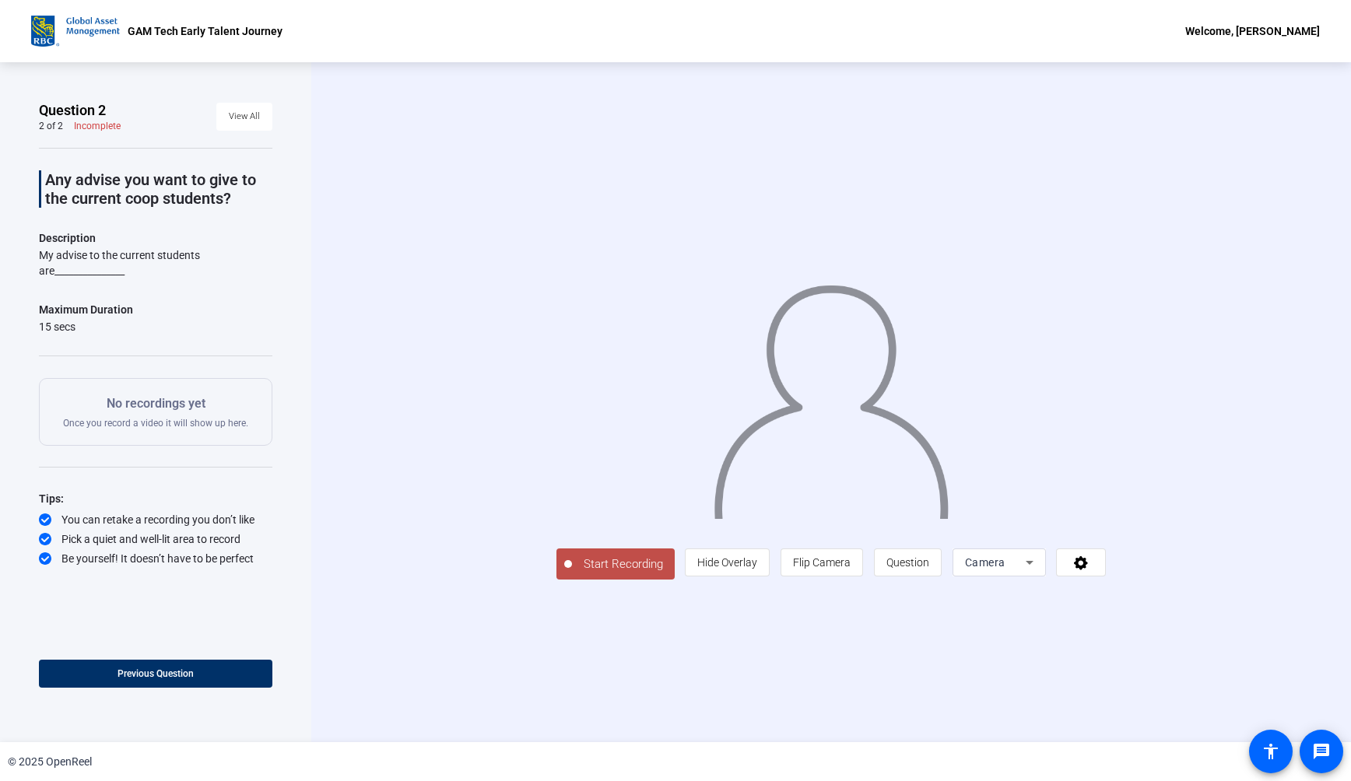
click at [971, 225] on div at bounding box center [832, 380] width 550 height 310
click at [557, 494] on div at bounding box center [832, 380] width 550 height 310
click at [572, 574] on span "Start Recording" at bounding box center [623, 565] width 103 height 18
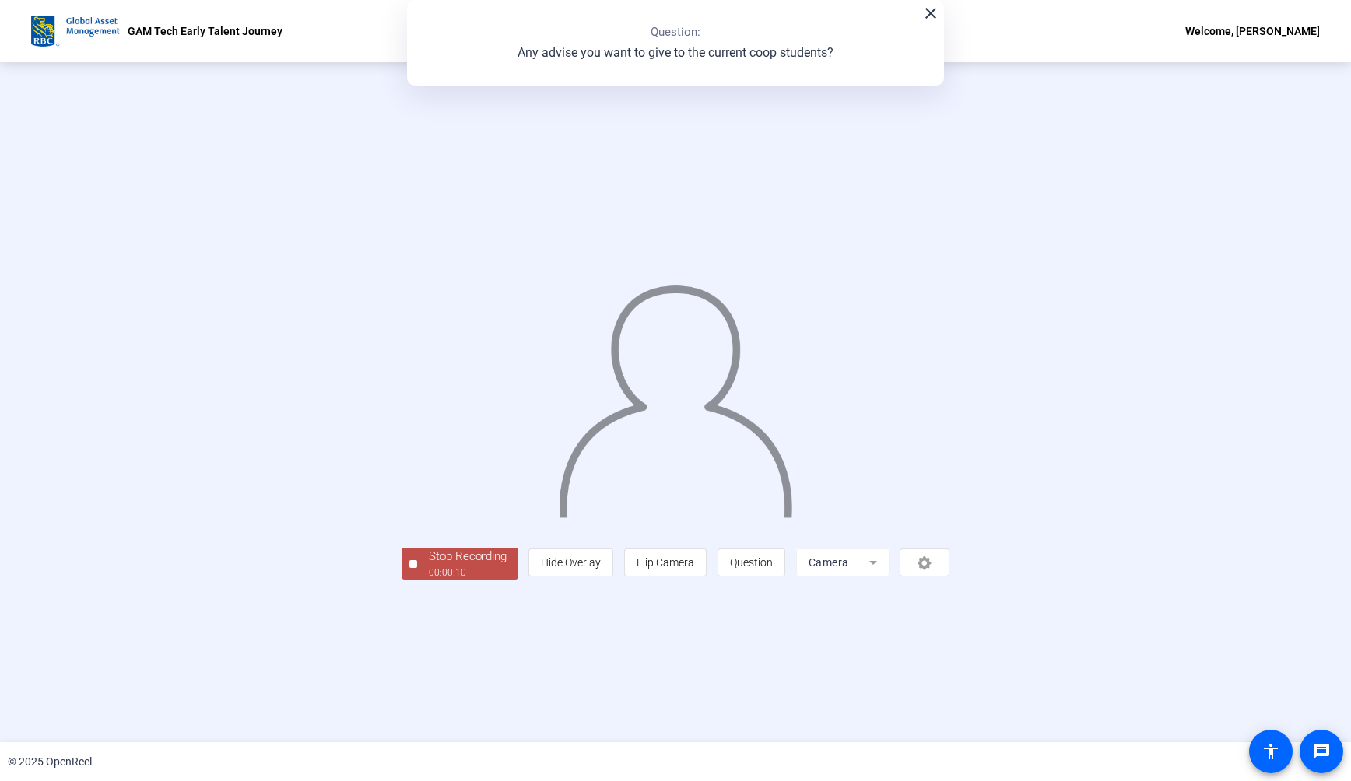
click at [429, 580] on div "00:00:10" at bounding box center [468, 573] width 78 height 14
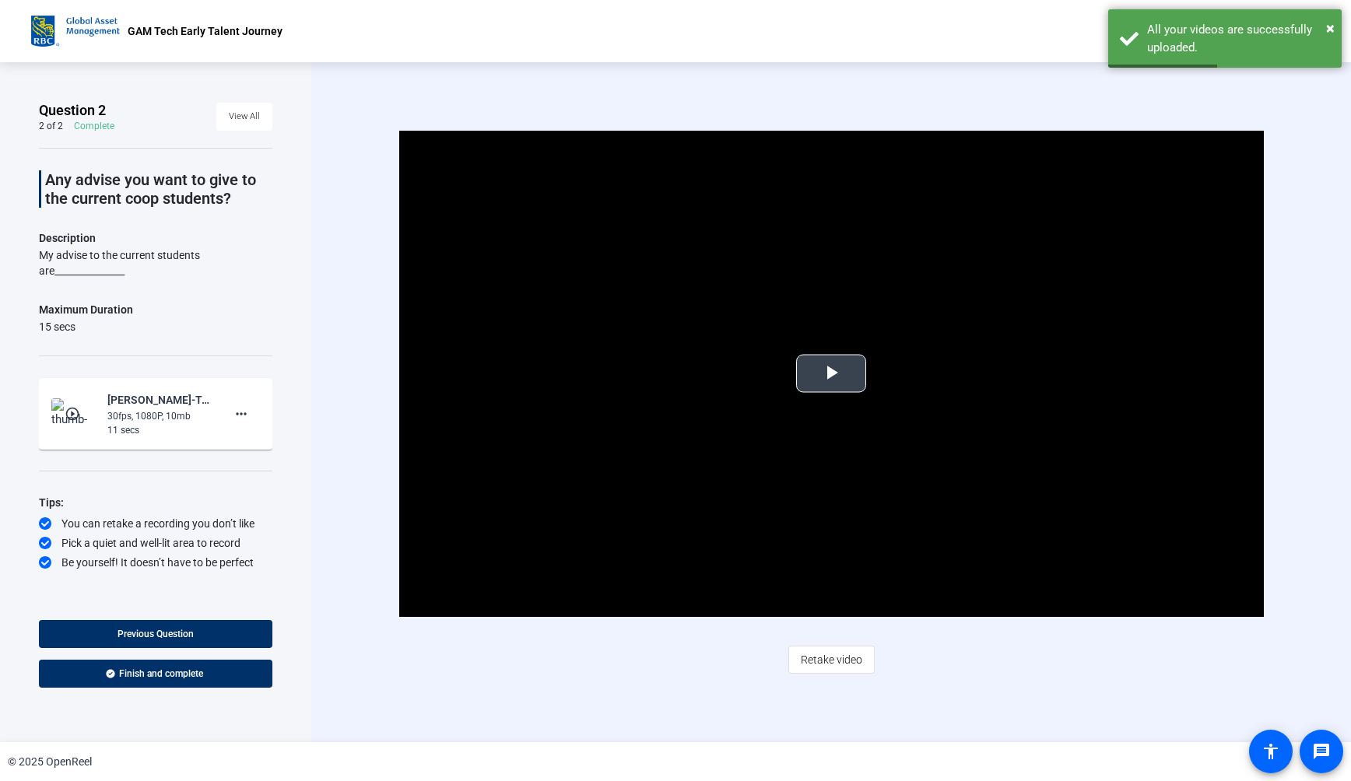
click at [831, 420] on video "Video Player" at bounding box center [831, 374] width 865 height 486
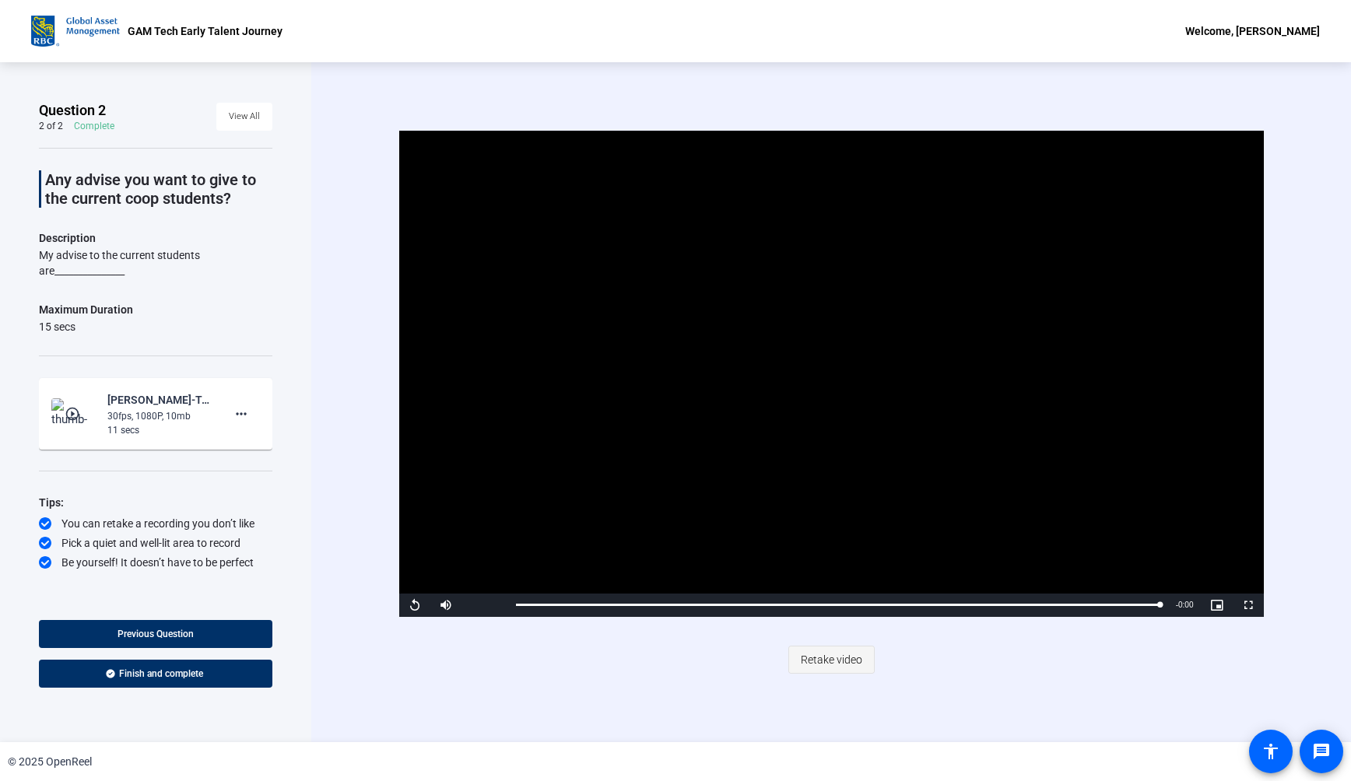
click at [834, 659] on span "Retake video" at bounding box center [831, 660] width 61 height 30
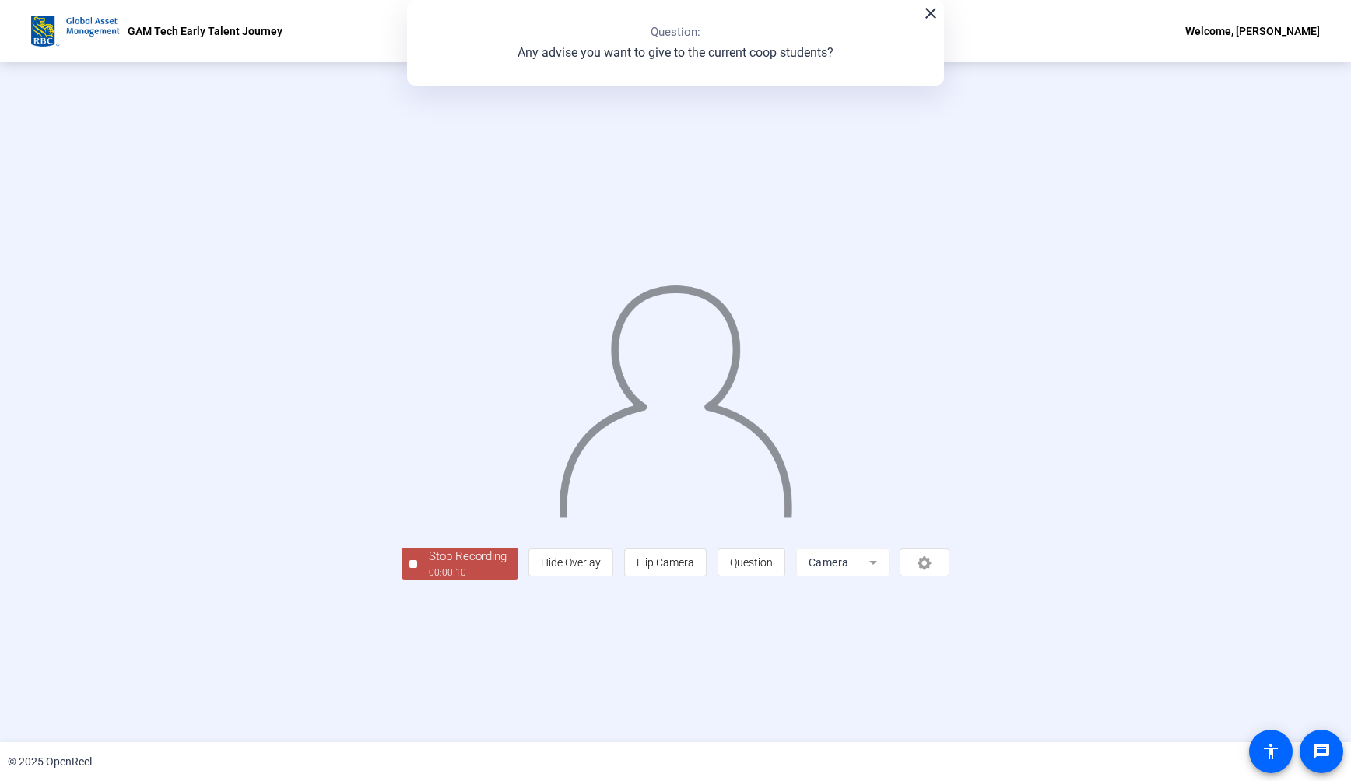
click at [402, 580] on div "Stop Recording 00:00:10 person Hide Overlay flip Flip Camera question_mark Ques…" at bounding box center [676, 563] width 549 height 34
click at [429, 580] on div "00:00:12" at bounding box center [468, 573] width 78 height 14
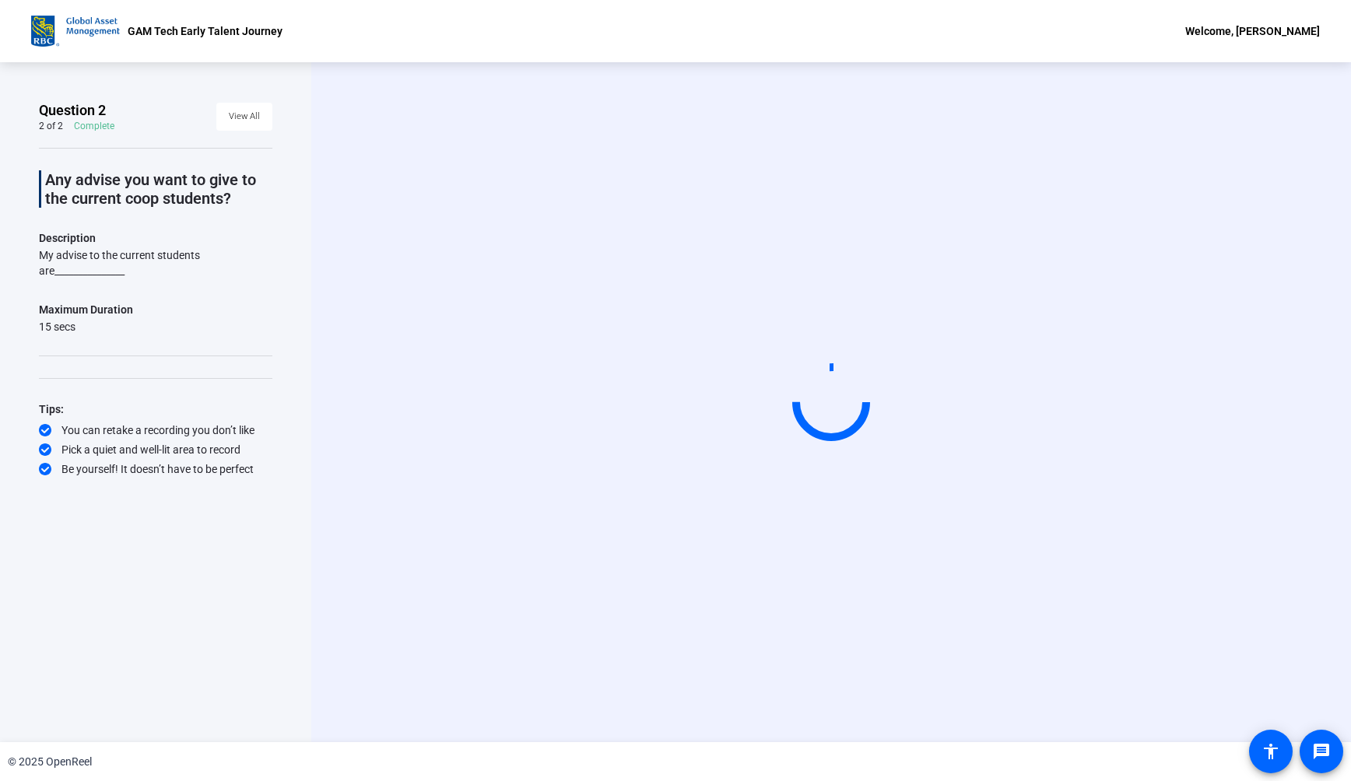
click at [961, 48] on div "GAM Tech Early Talent Journey Welcome, [PERSON_NAME]" at bounding box center [675, 31] width 1351 height 62
click at [881, 102] on div "Start Recording" at bounding box center [831, 402] width 1040 height 680
click at [166, 248] on div "My advise to the current students are_______________" at bounding box center [156, 263] width 234 height 31
click at [240, 120] on span "View All" at bounding box center [244, 116] width 31 height 23
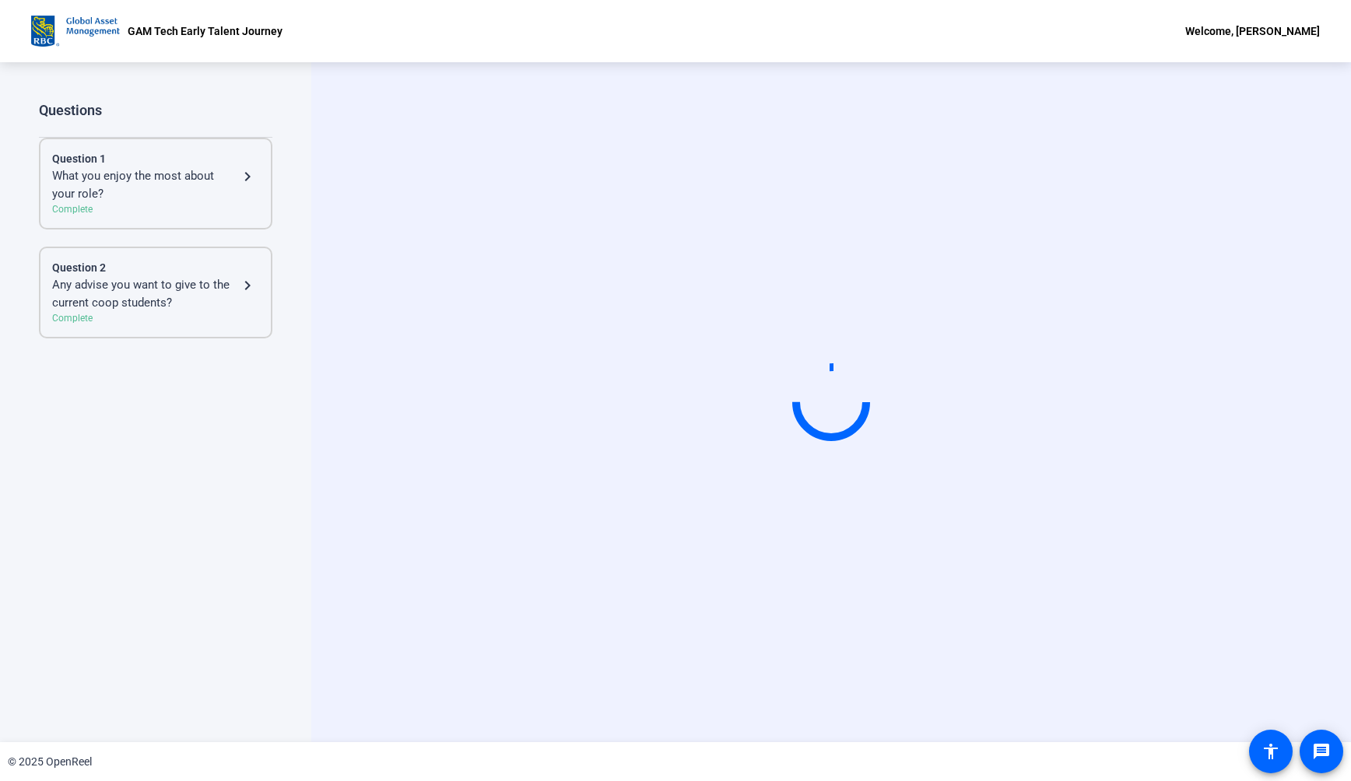
click at [204, 282] on div "Any advise you want to give to the current coop students?" at bounding box center [145, 293] width 186 height 35
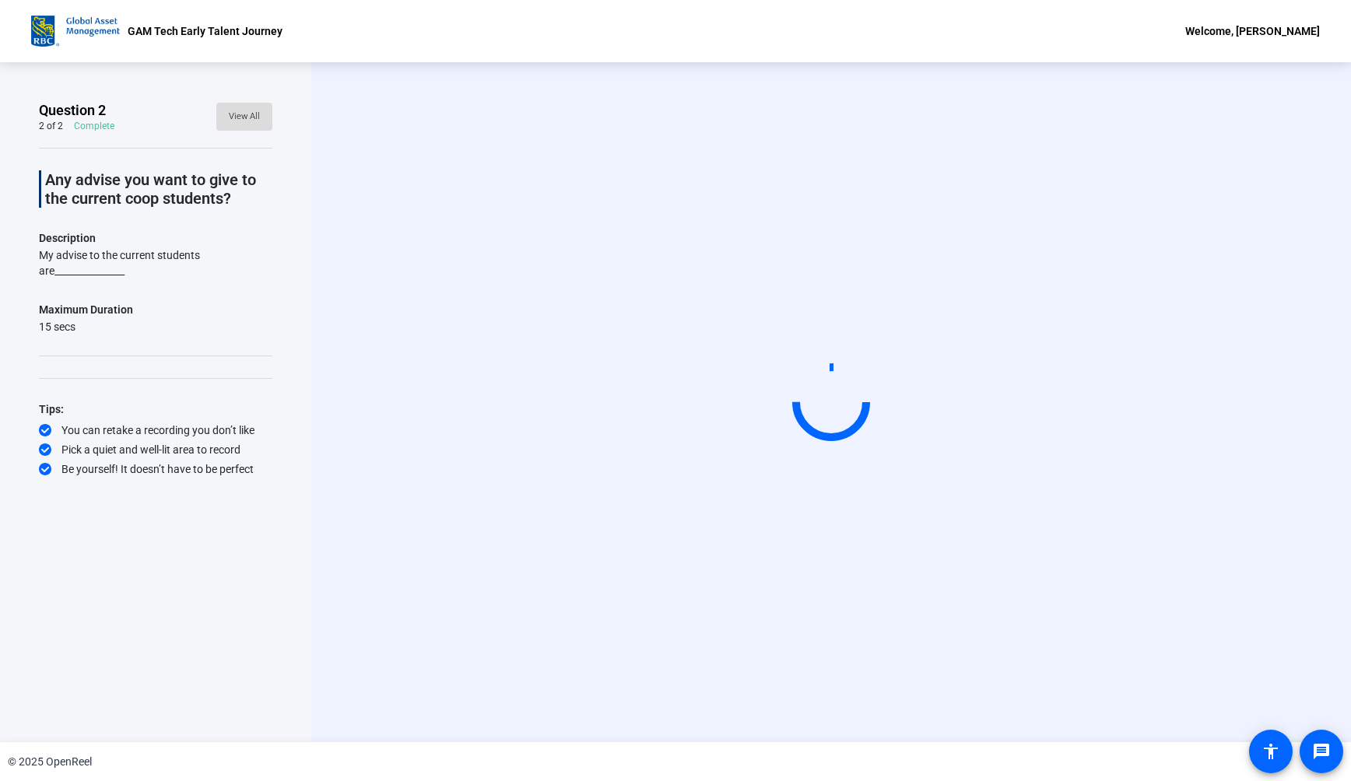
click at [244, 120] on span "View All" at bounding box center [244, 116] width 31 height 23
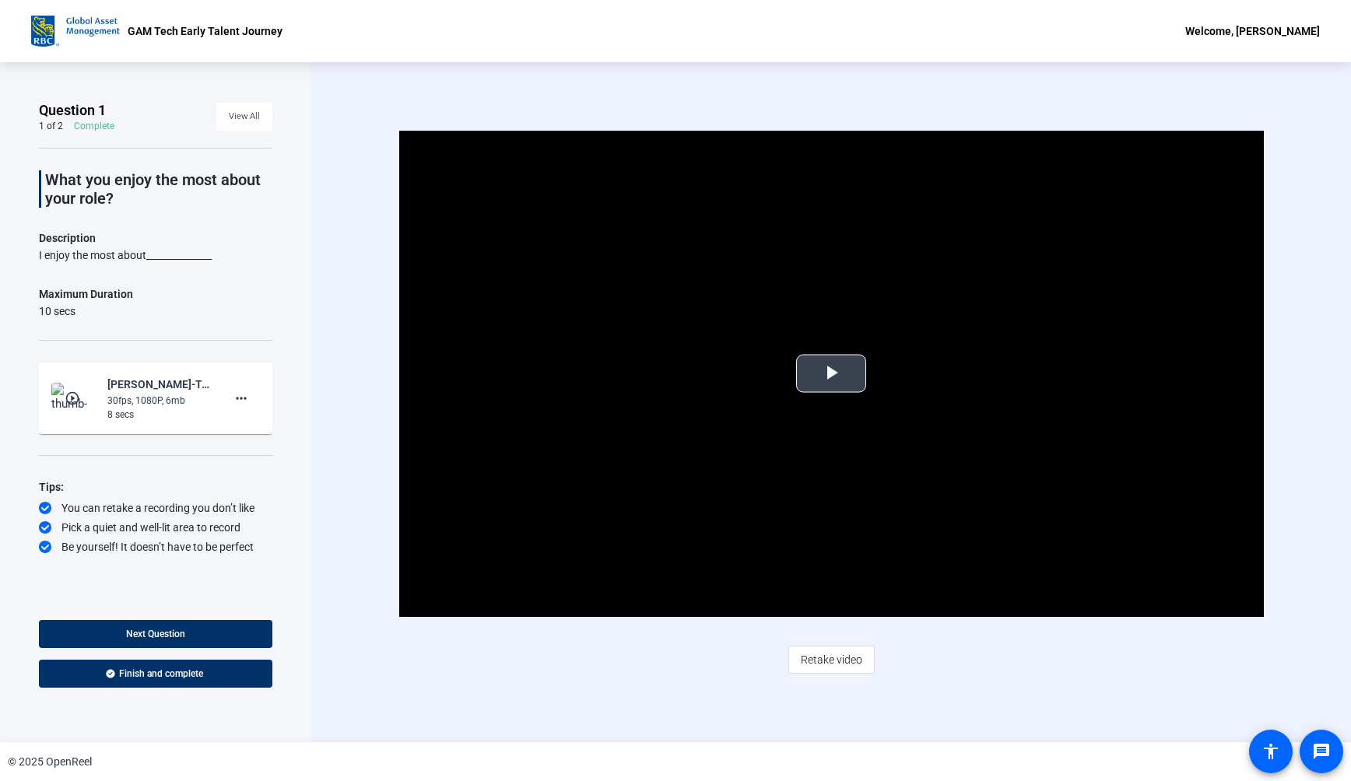
click at [831, 374] on span "Video Player" at bounding box center [831, 374] width 0 height 0
click at [180, 629] on span "Next Question" at bounding box center [155, 634] width 59 height 11
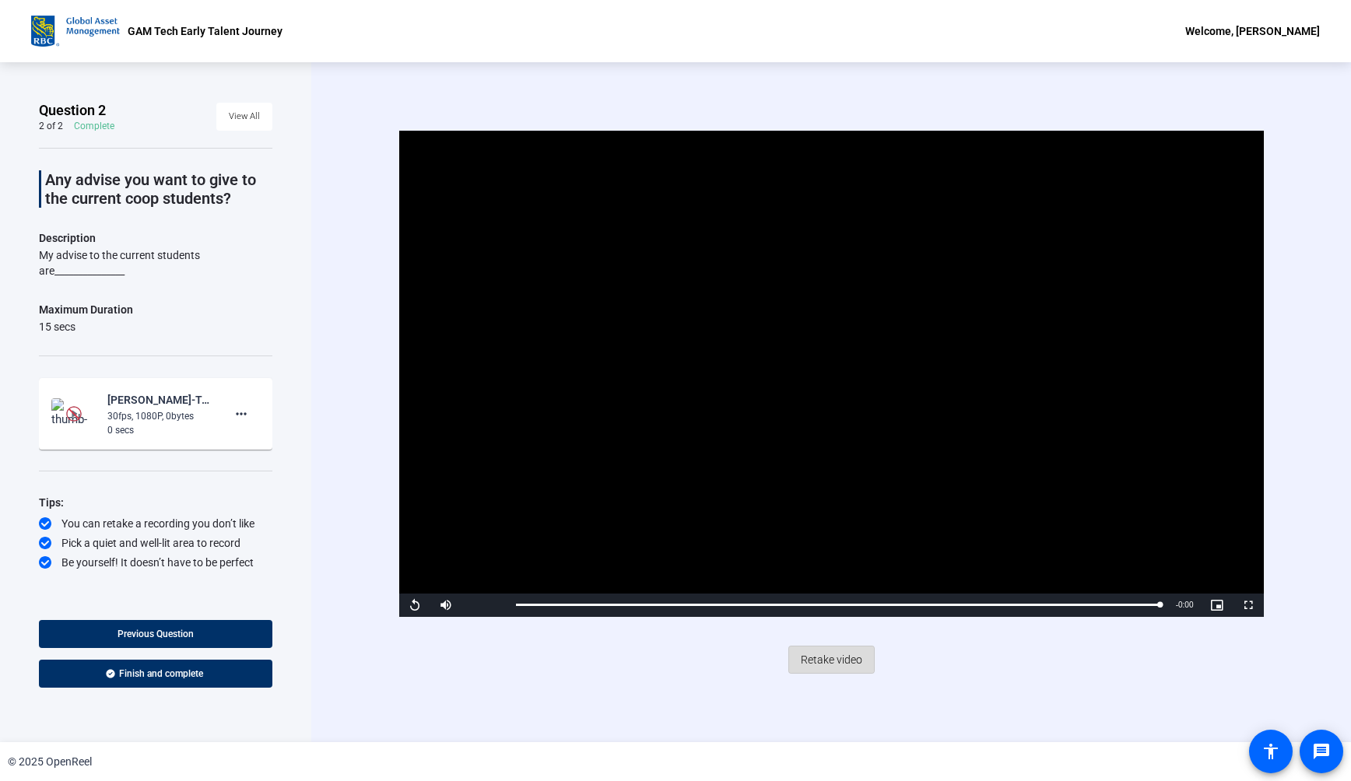
click at [831, 660] on span "Retake video" at bounding box center [831, 660] width 61 height 30
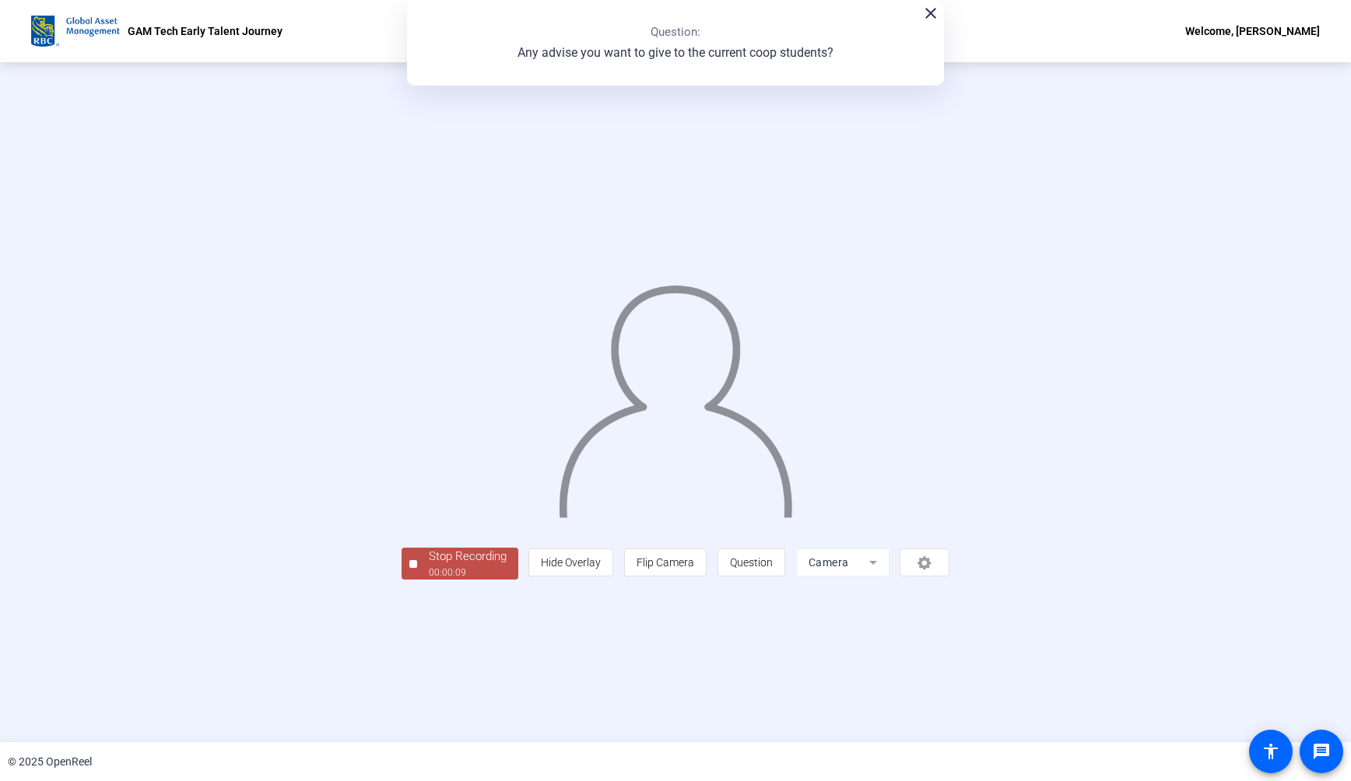
click at [429, 566] on div "Stop Recording" at bounding box center [468, 557] width 78 height 18
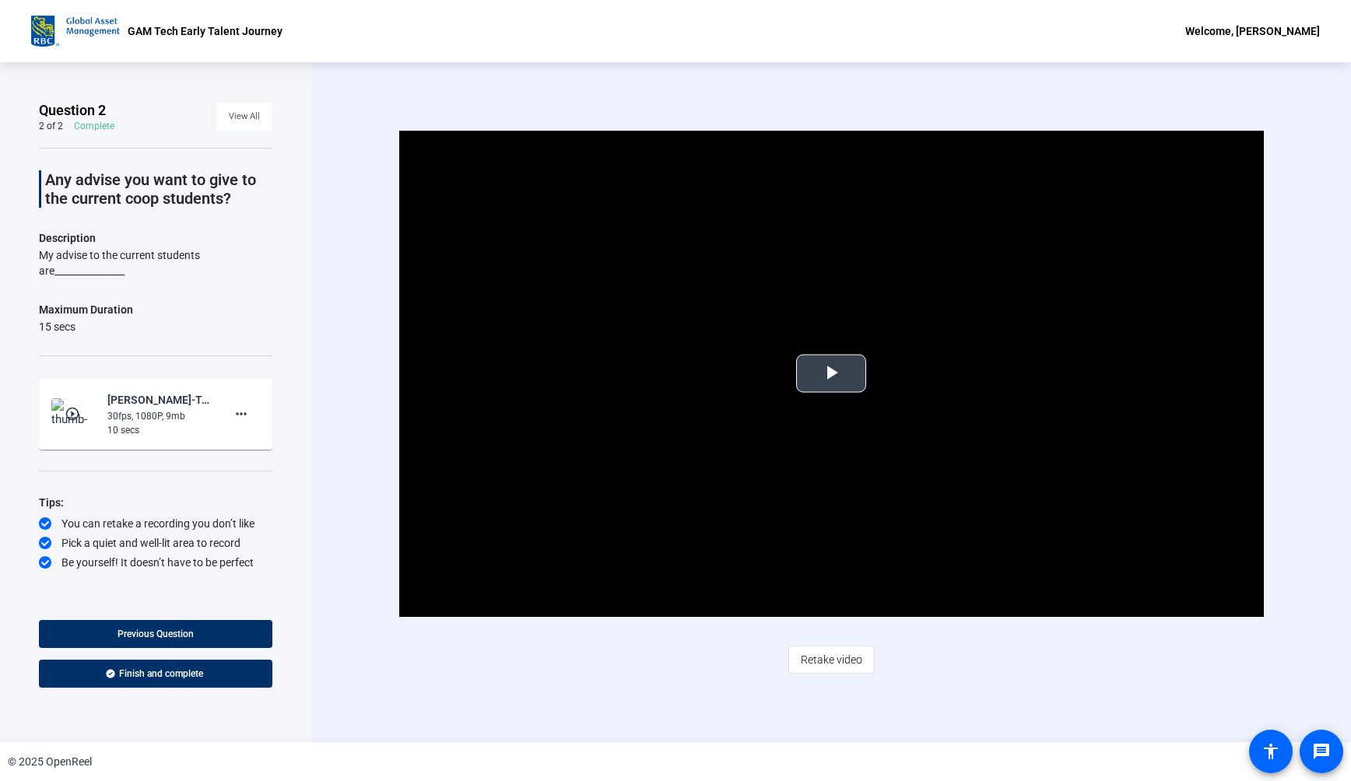
click at [806, 395] on video "Video Player" at bounding box center [831, 374] width 865 height 486
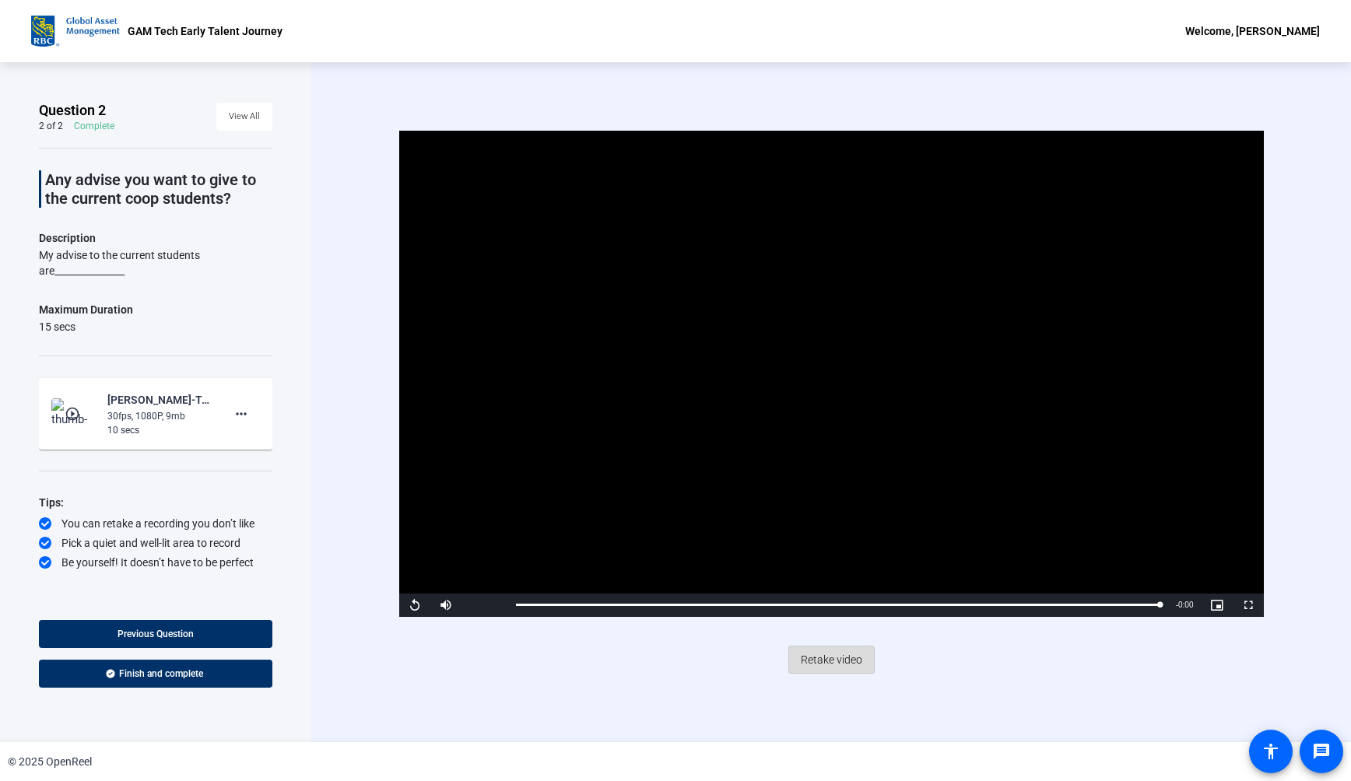
click at [846, 655] on span "Retake video" at bounding box center [831, 660] width 61 height 30
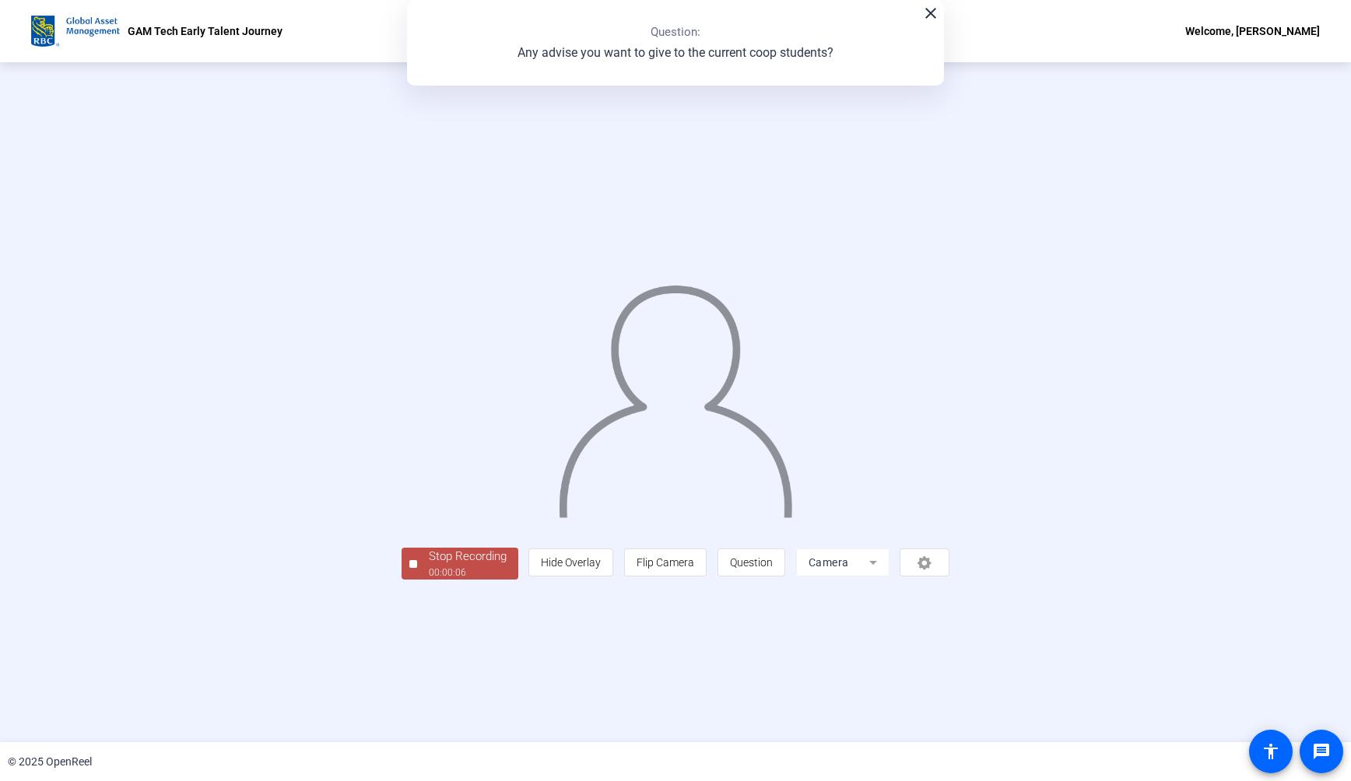
click at [429, 566] on div "Stop Recording" at bounding box center [468, 557] width 78 height 18
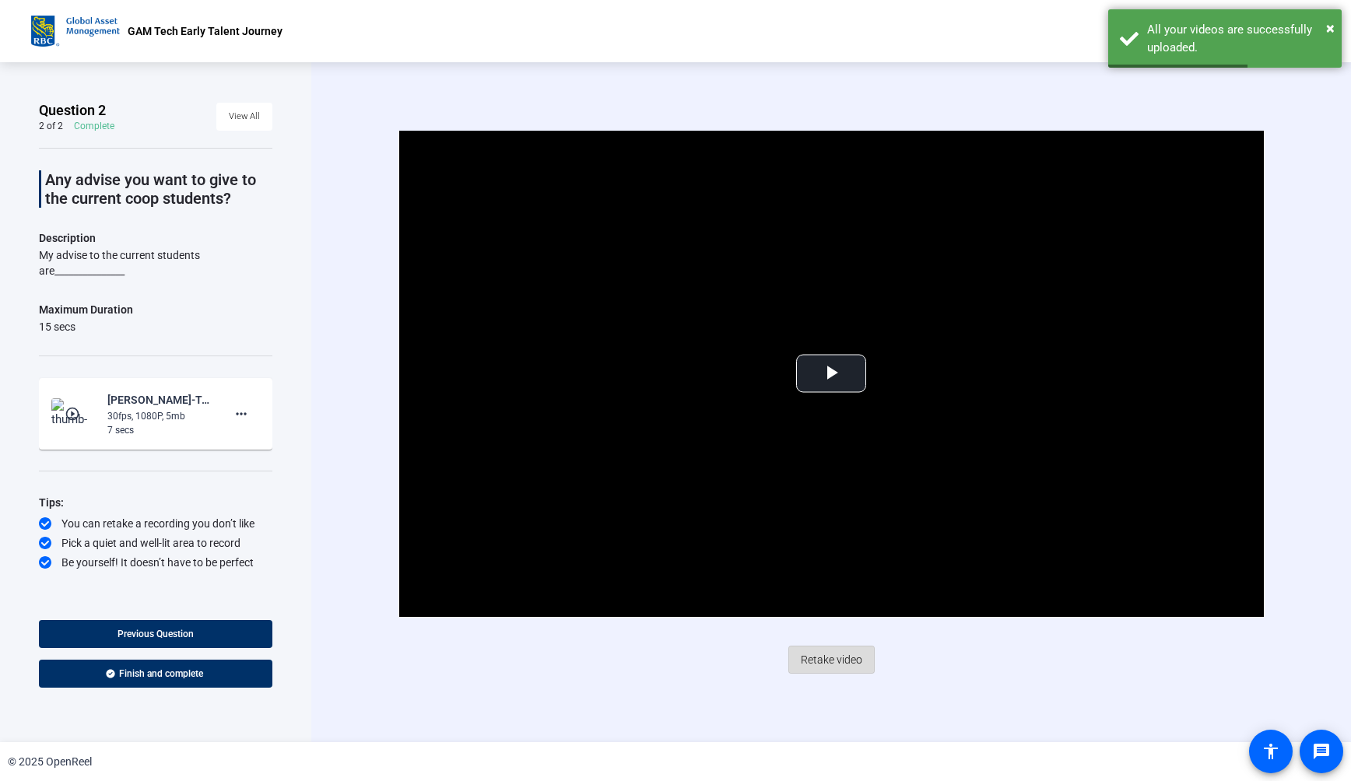
click at [834, 660] on span "Retake video" at bounding box center [831, 660] width 61 height 30
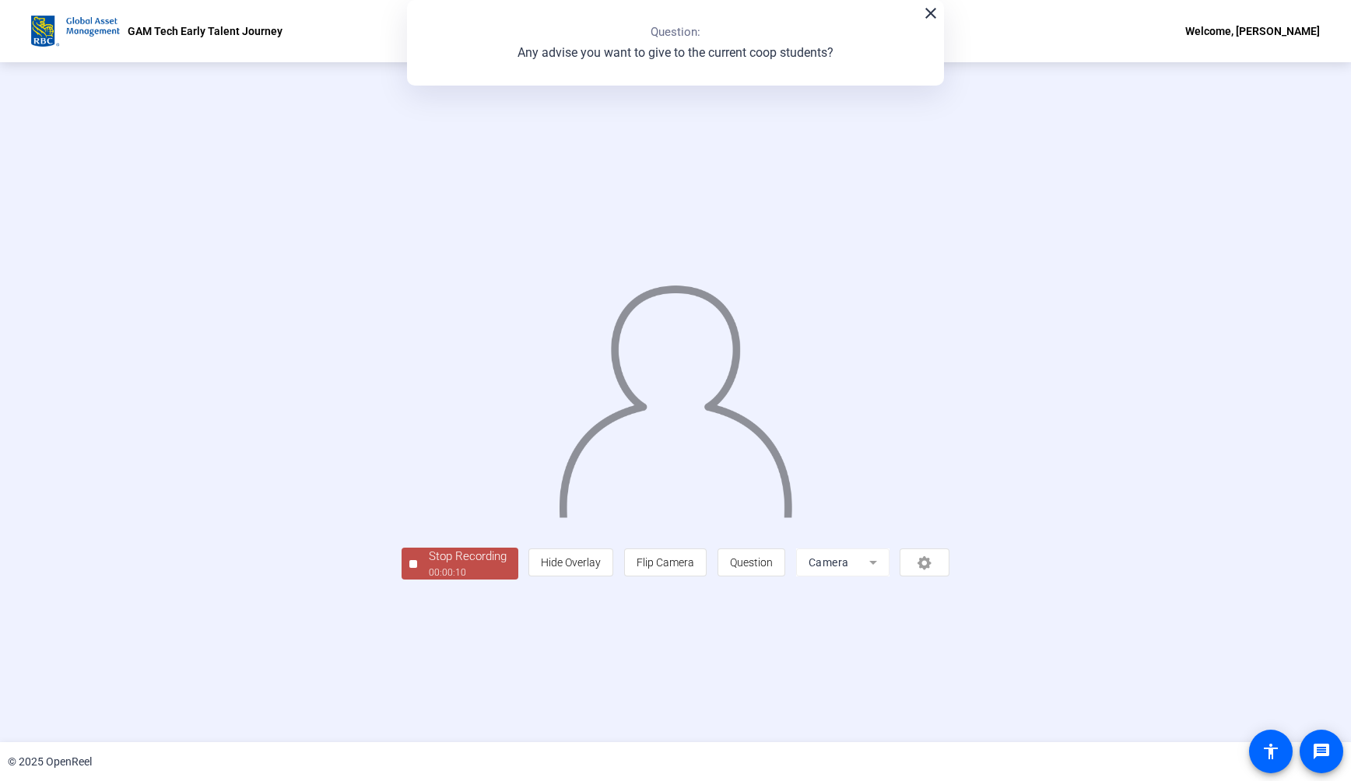
click at [429, 566] on div "Stop Recording" at bounding box center [468, 557] width 78 height 18
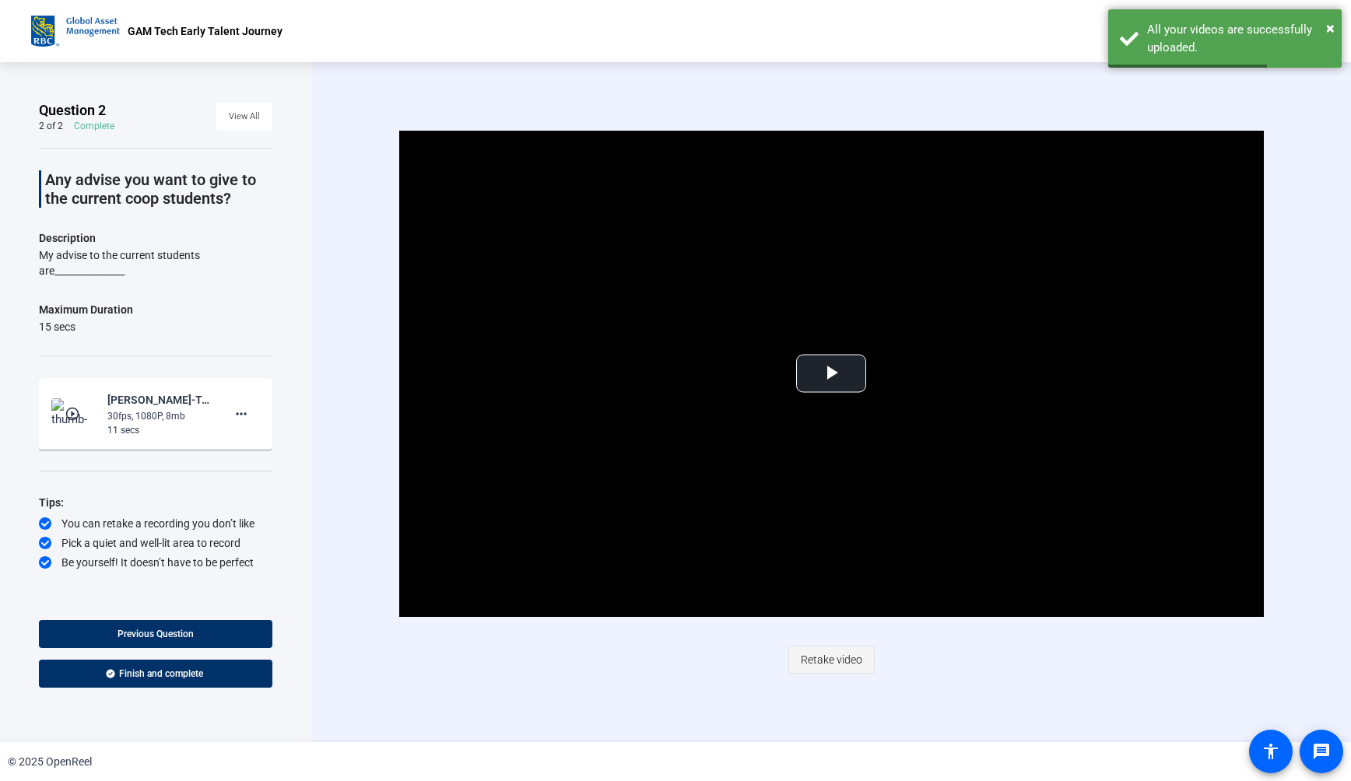
click at [813, 669] on span "Retake video" at bounding box center [831, 660] width 61 height 30
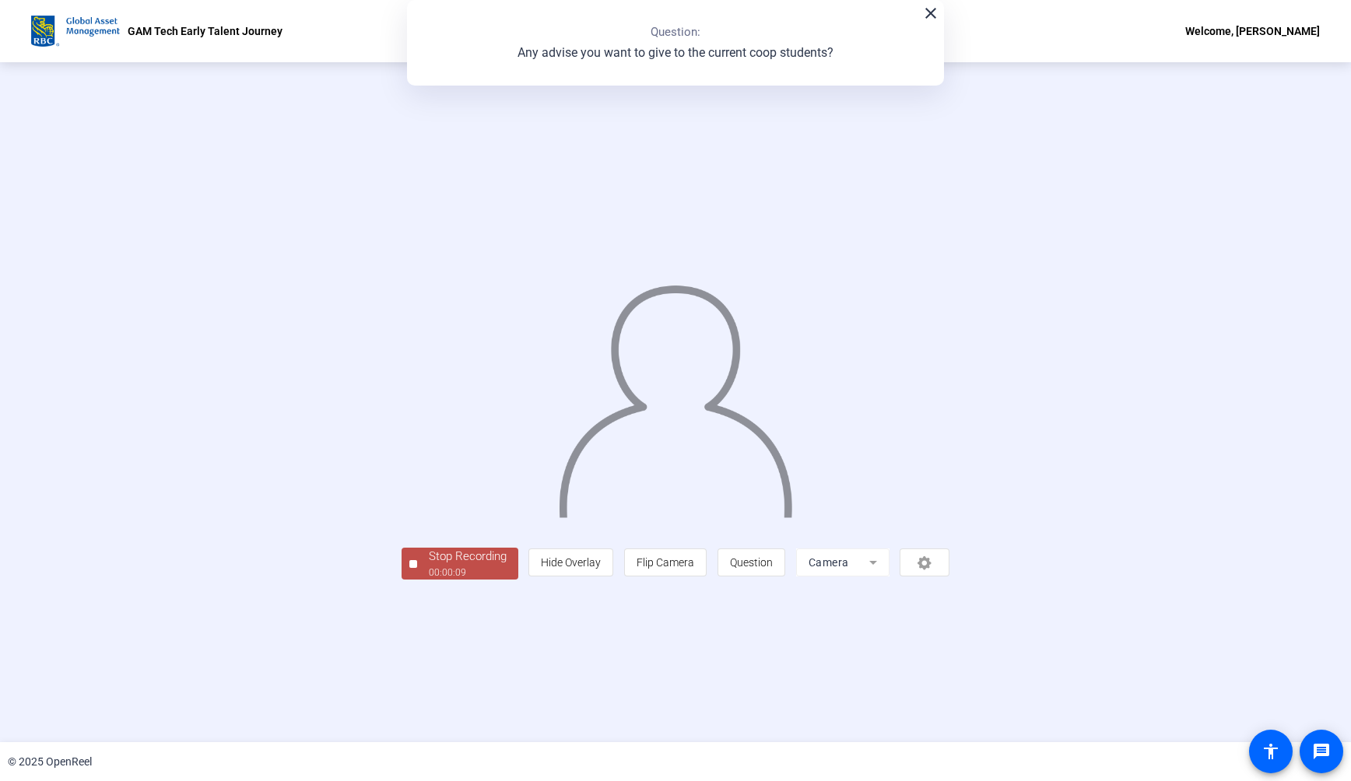
click at [429, 566] on div "Stop Recording" at bounding box center [468, 557] width 78 height 18
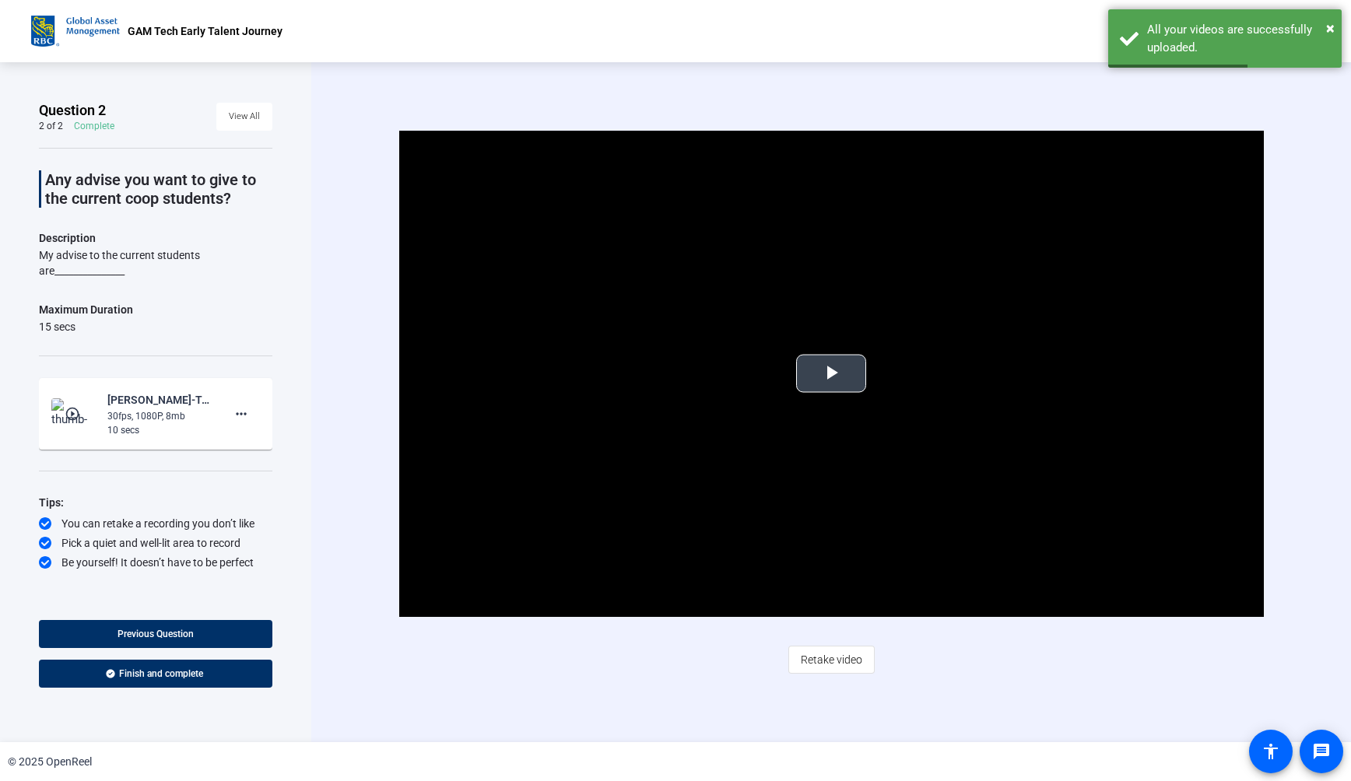
click at [813, 446] on video "Video Player" at bounding box center [831, 374] width 865 height 486
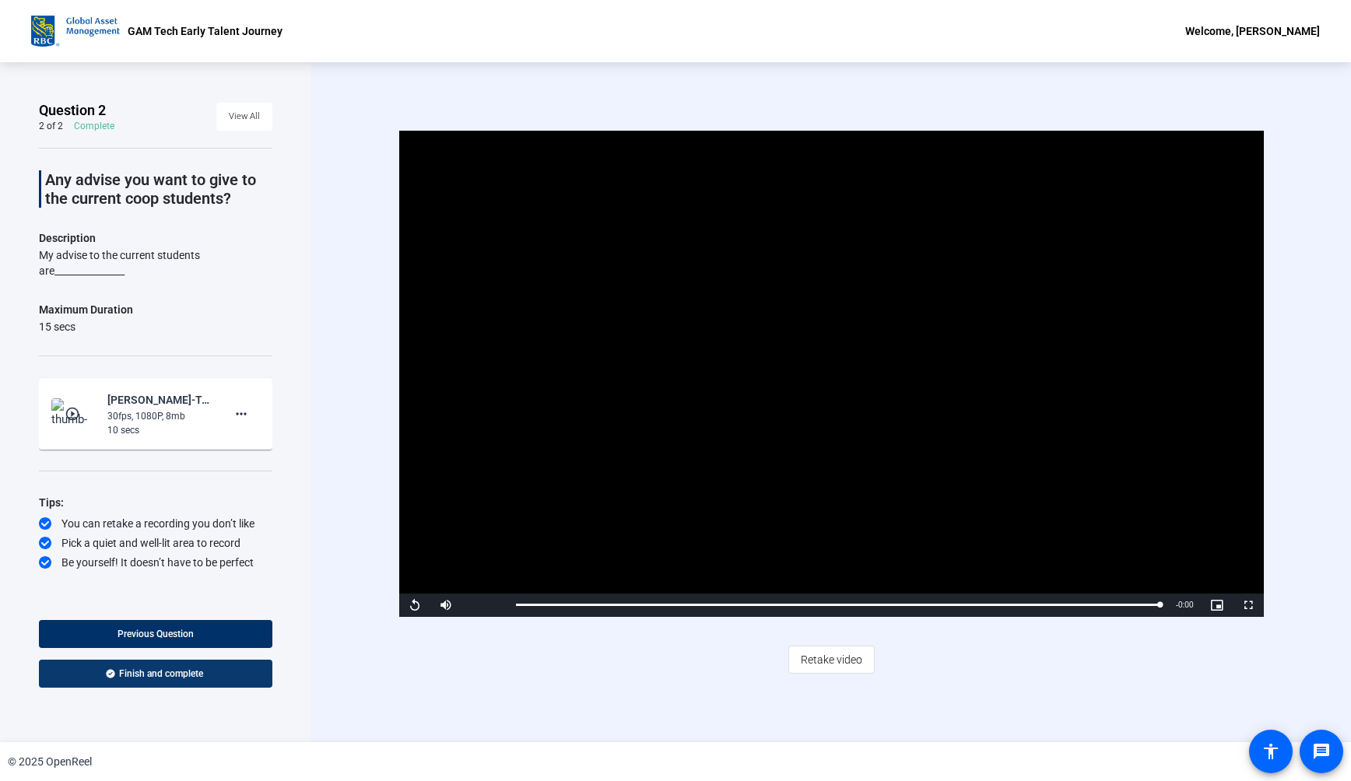
click at [189, 680] on span at bounding box center [156, 673] width 234 height 37
